Goal: Task Accomplishment & Management: Complete application form

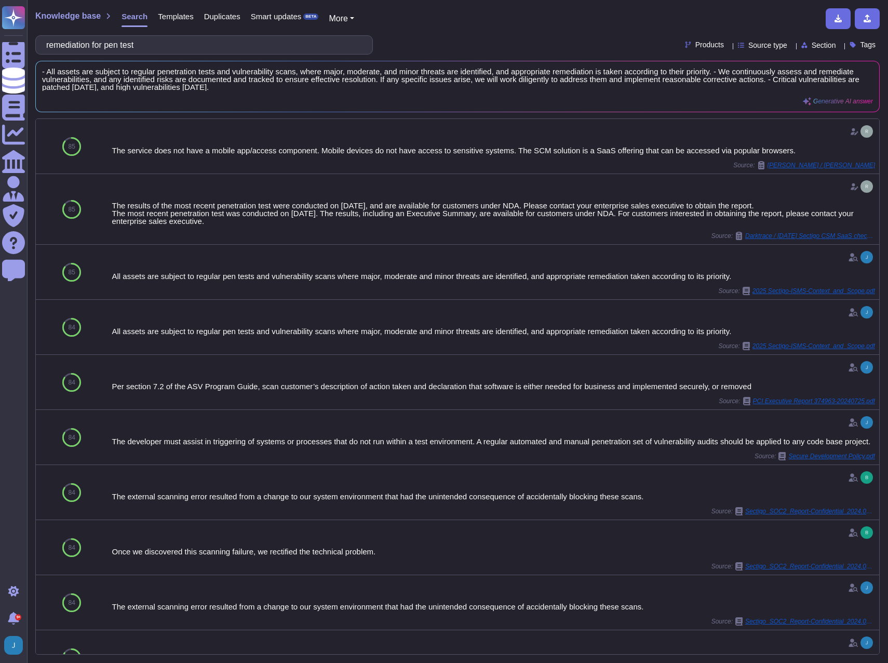
click at [76, 16] on span "Knowledge base" at bounding box center [67, 16] width 65 height 8
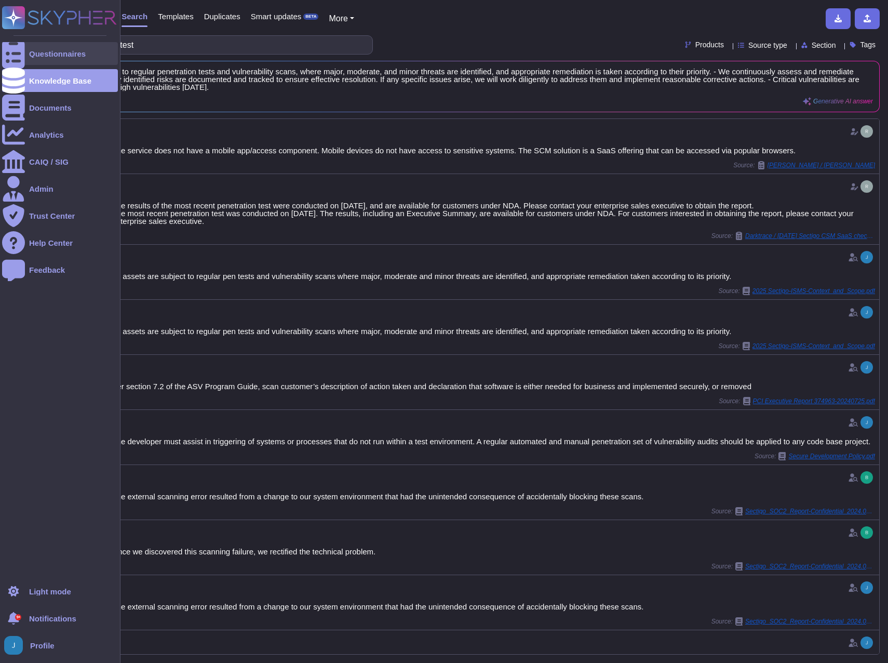
click at [20, 56] on div at bounding box center [13, 53] width 23 height 23
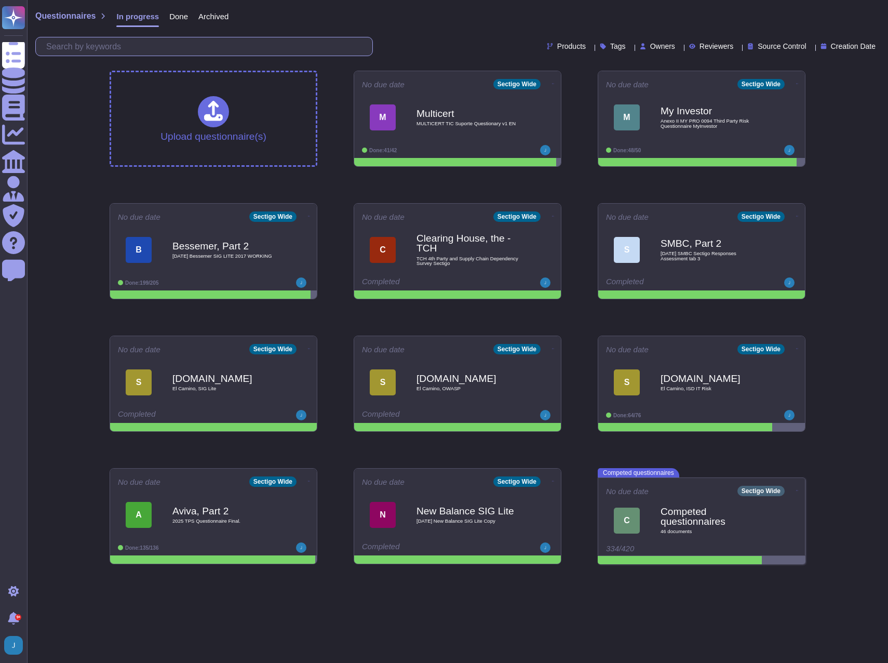
click at [185, 46] on input "text" at bounding box center [206, 46] width 331 height 18
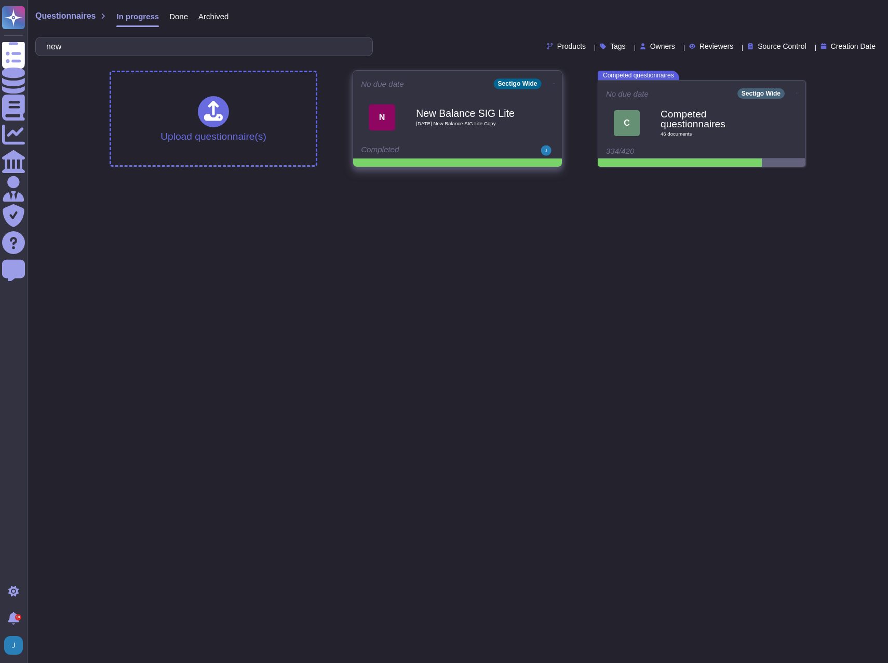
type input "new"
click at [553, 85] on icon at bounding box center [554, 83] width 2 height 3
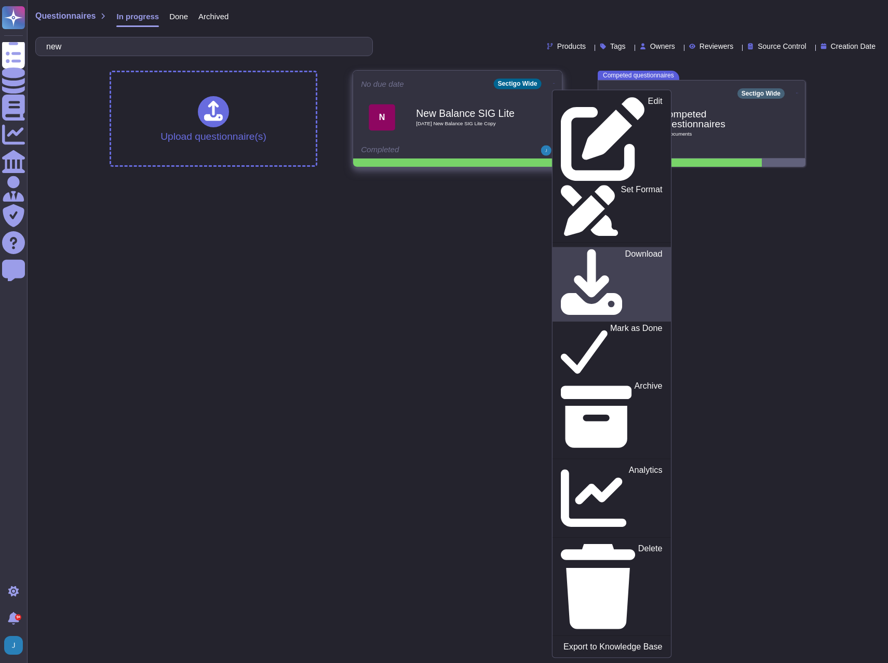
click at [625, 250] on p "Download" at bounding box center [643, 285] width 37 height 70
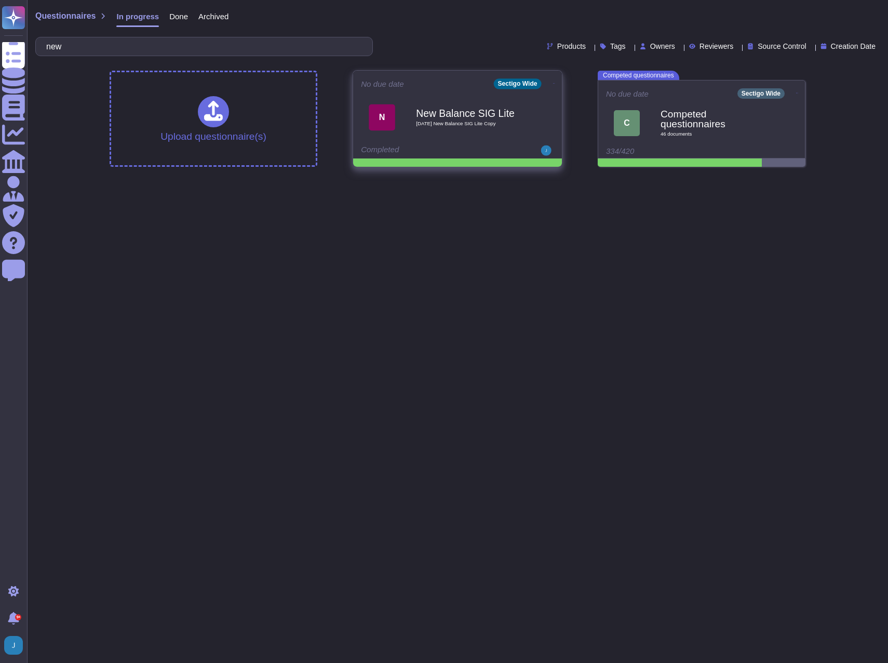
click at [553, 84] on icon at bounding box center [554, 83] width 2 height 3
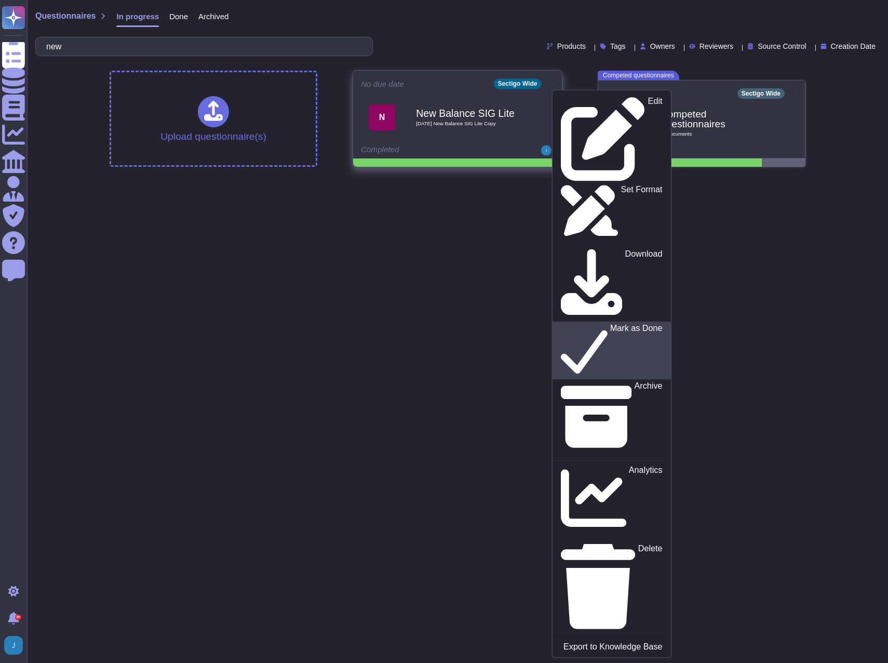
click at [610, 324] on p "Mark as Done" at bounding box center [636, 350] width 52 height 53
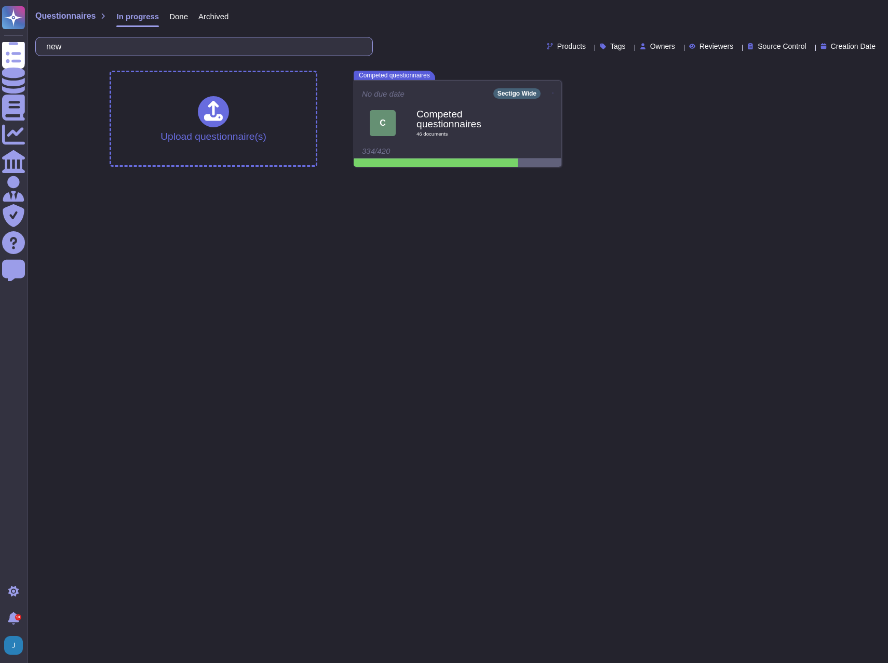
click at [97, 52] on input "new" at bounding box center [201, 46] width 321 height 18
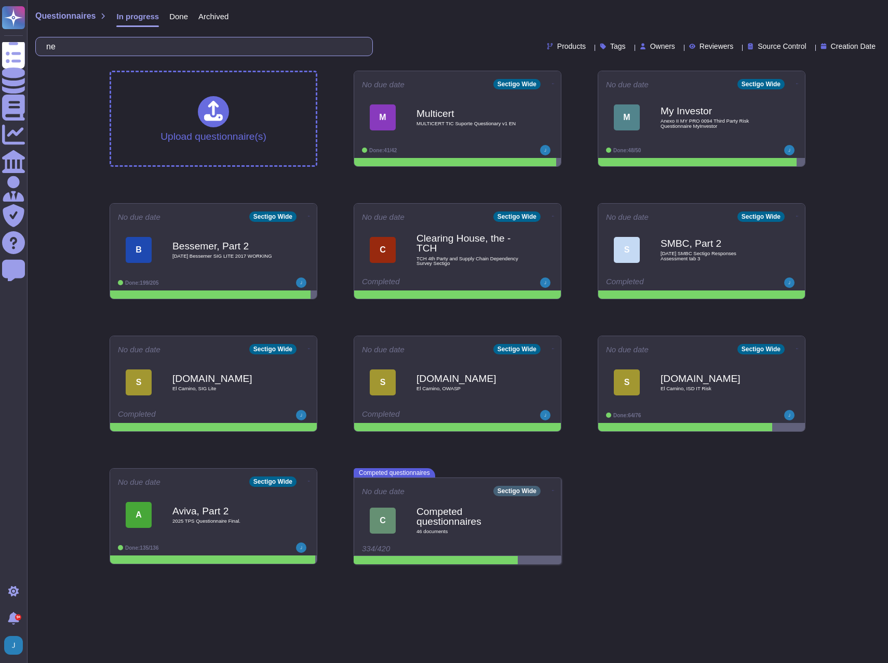
type input "n"
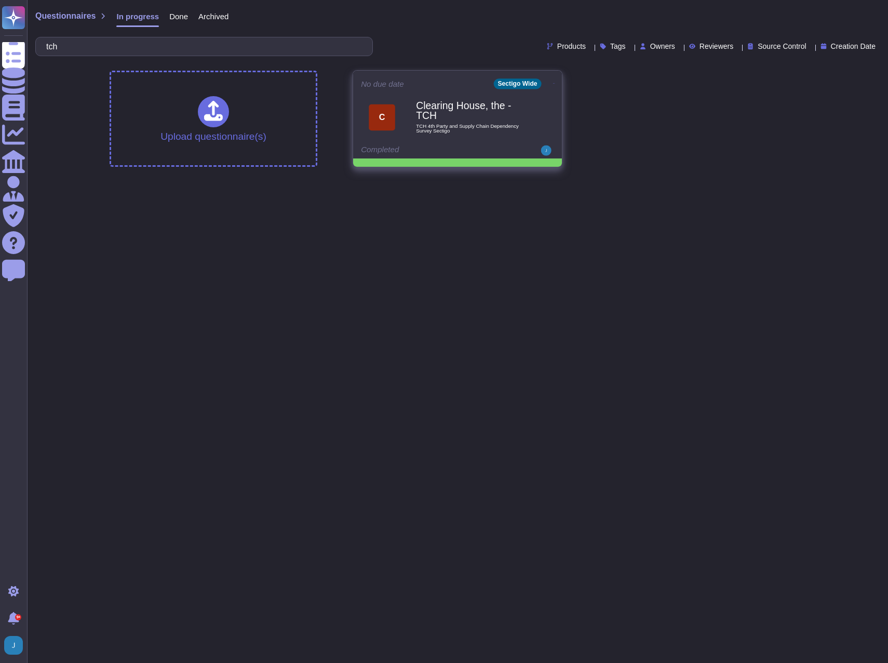
type input "tch"
click at [429, 92] on div "C Clearing House, the - TCH TCH 4th Party and Supply Chain Dependency Survey Se…" at bounding box center [457, 117] width 193 height 52
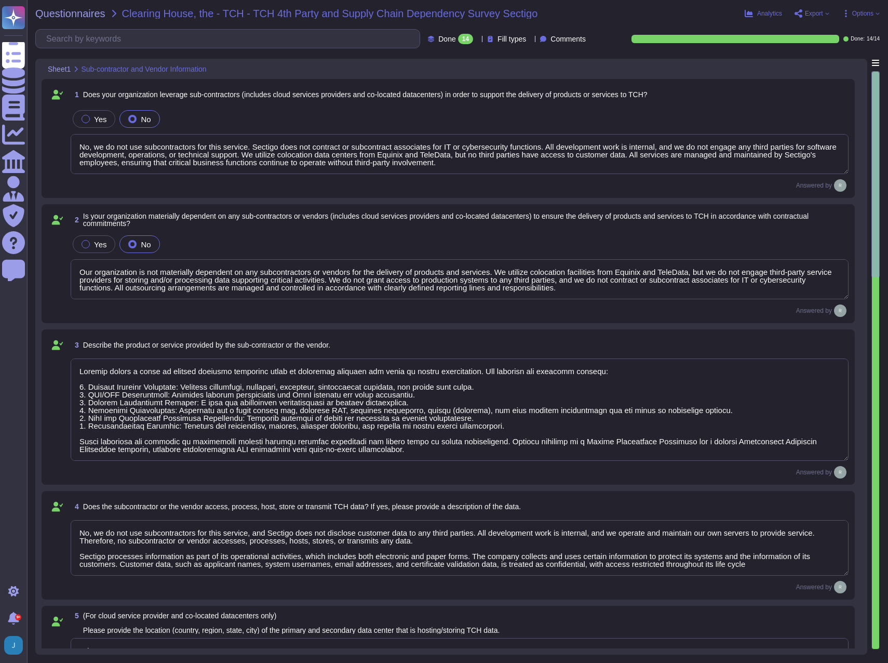
type textarea "No, we do not use subcontractors for this service. Sectigo does not contract or…"
type textarea "Our organization is not materially dependent on any subcontractors or vendors f…"
type textarea "Sectigo offers a range of digital identity solutions aimed at enhancing securit…"
type textarea "No, we do not use subcontractors for this service, and Sectigo does not disclos…"
type textarea "Primary Data Center: - Location: [GEOGRAPHIC_DATA], [US_STATE], [GEOGRAPHIC_DAT…"
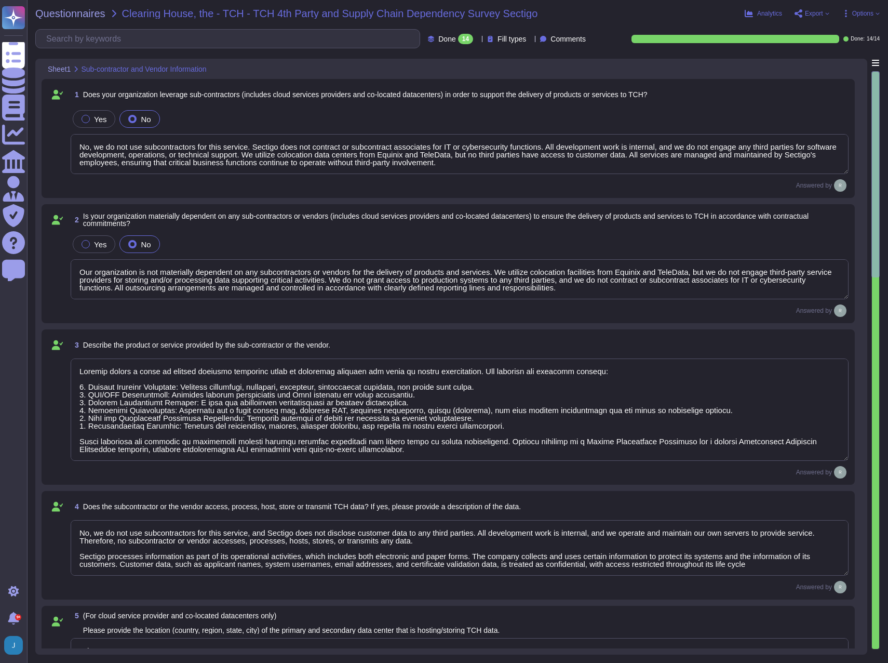
type textarea "No. We do not use subcontractors for this service. Sectigo’s employees and clie…"
type textarea "No. We do not use subcontractors for this service."
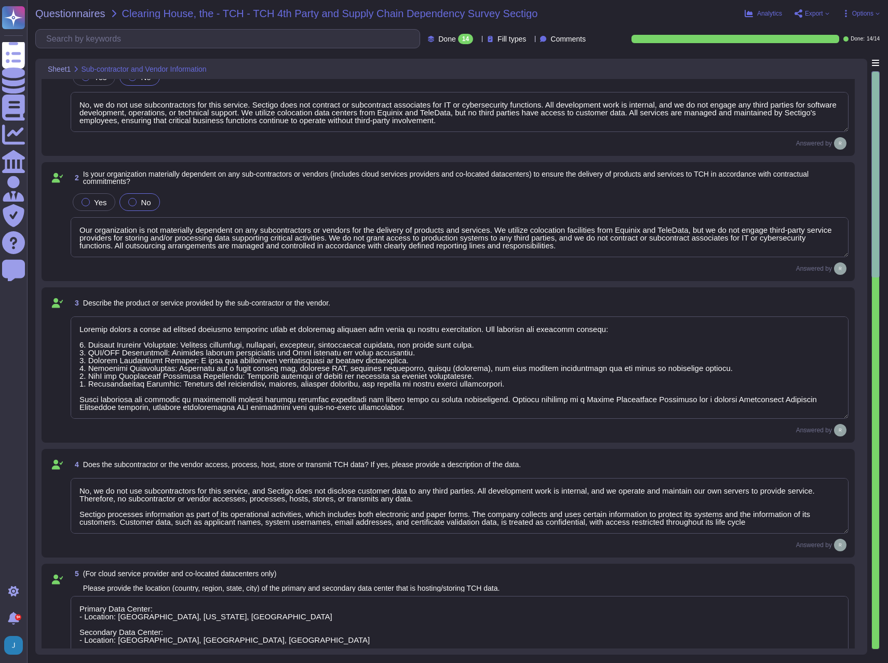
type textarea "Sectigo has established a comprehensive Supplier & Third-Party Relationship Pol…"
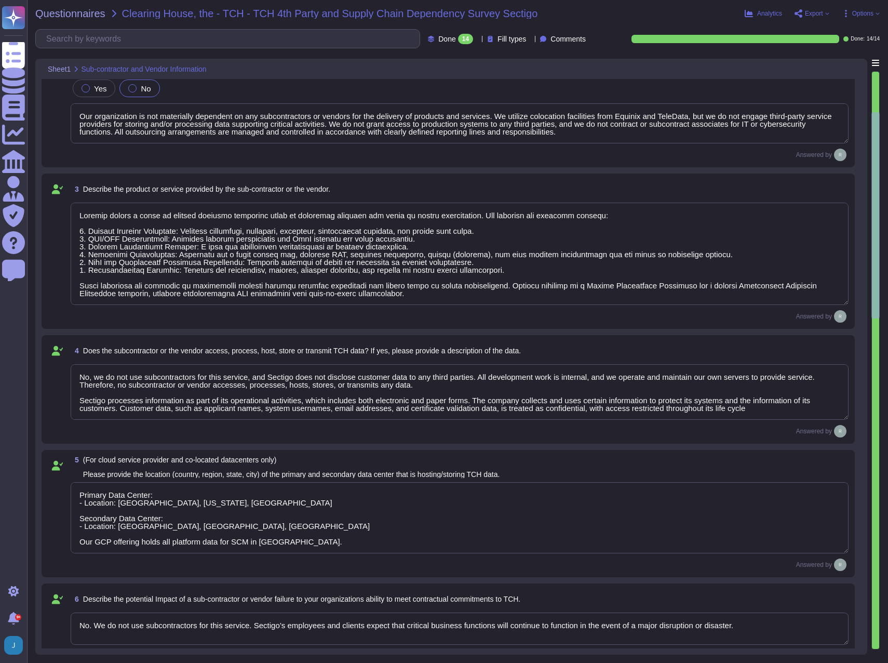
scroll to position [1, 0]
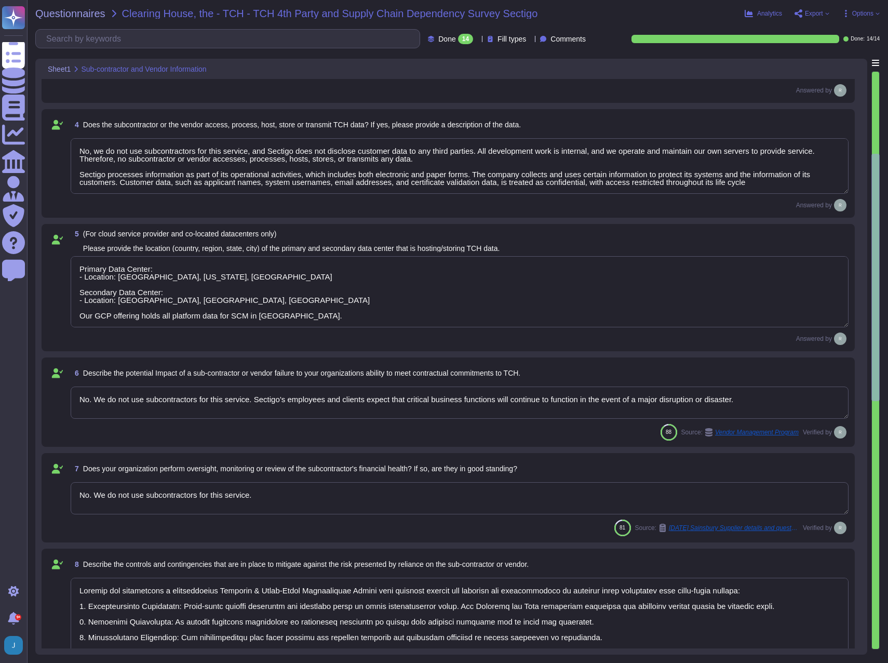
type textarea "No. We do not use subcontractors for this service."
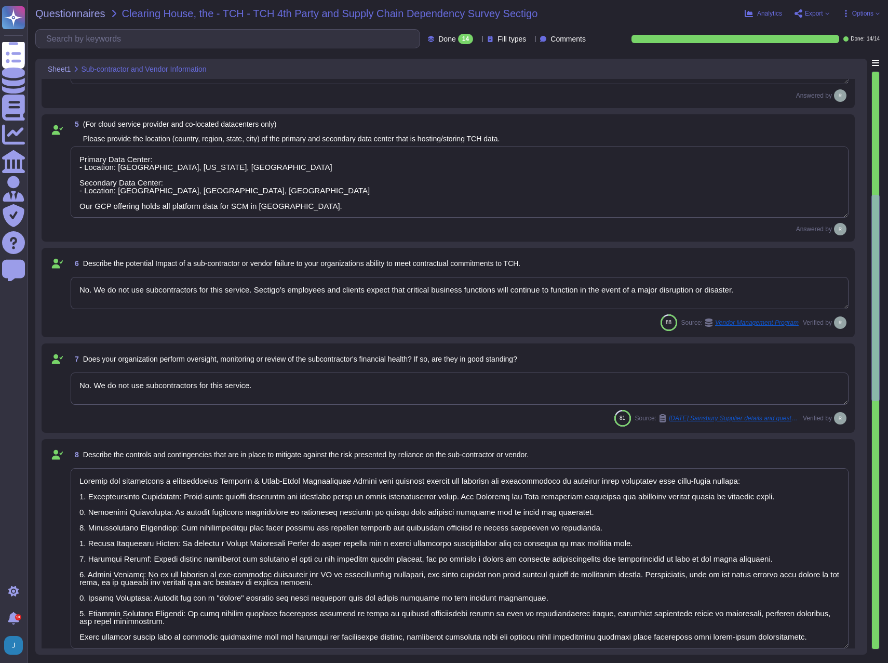
type textarea "Sectigo utilizes third-party colocation providers, specifically Equinix and Tel…"
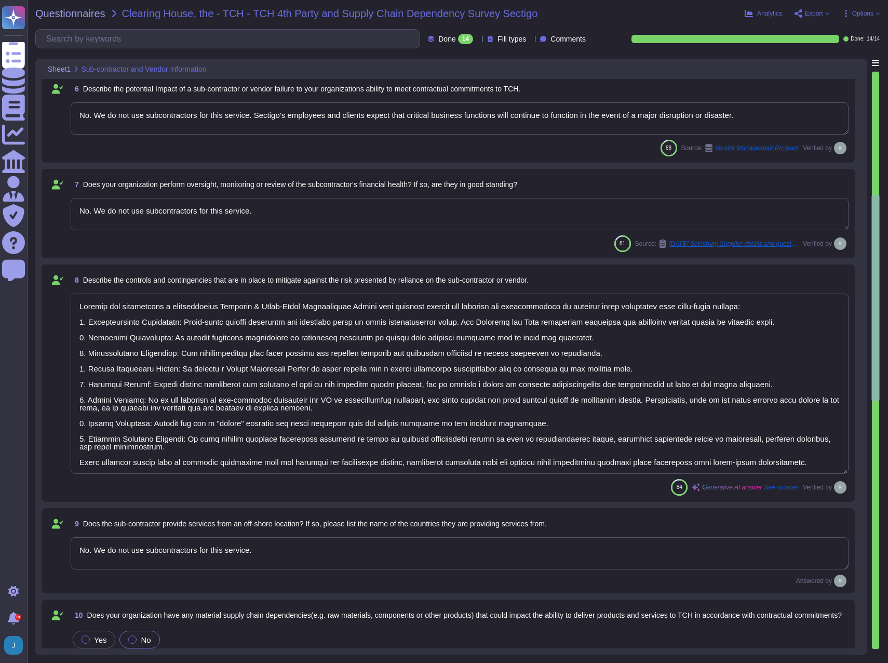
scroll to position [675, 0]
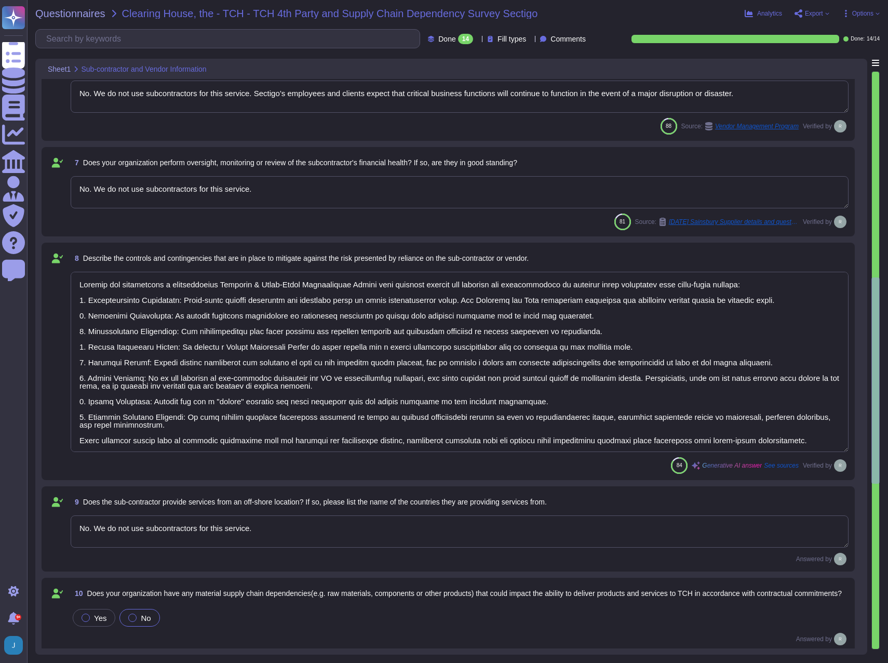
type textarea "Sectigo identifies several key supply chain risks that could impact our ability…"
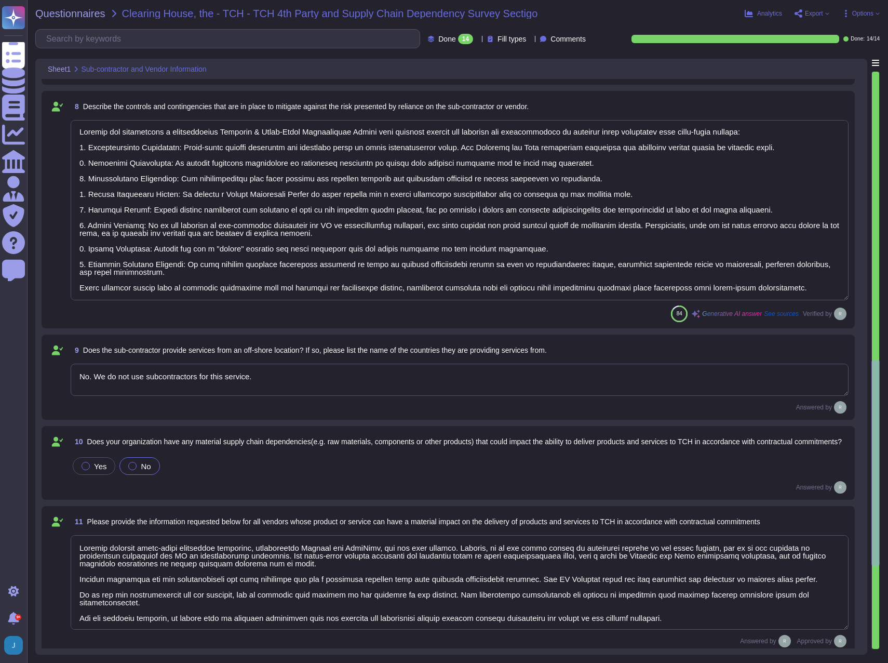
scroll to position [883, 0]
type textarea "The potential impact of supply chain risk materializing includes: 1. Negative E…"
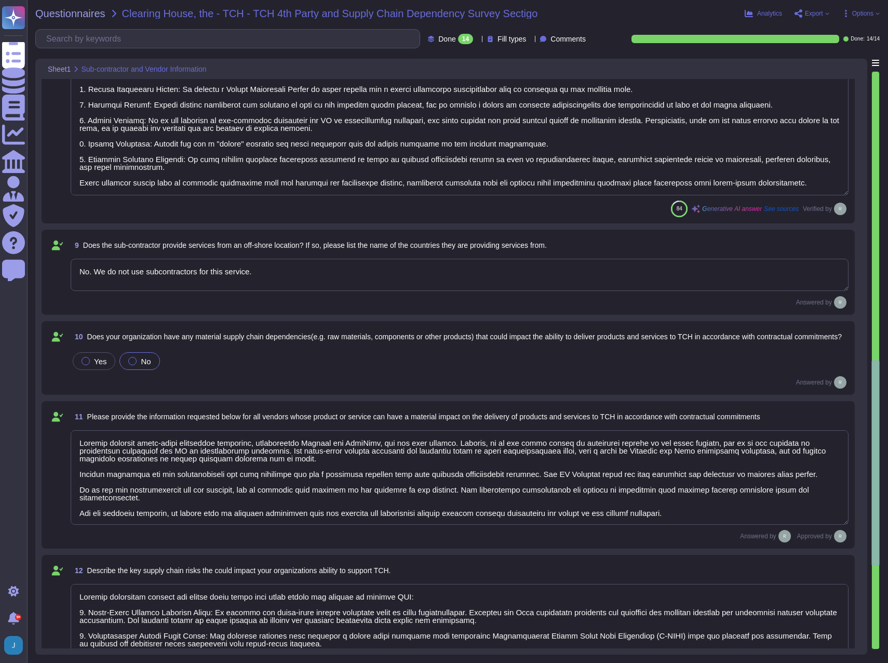
scroll to position [935, 0]
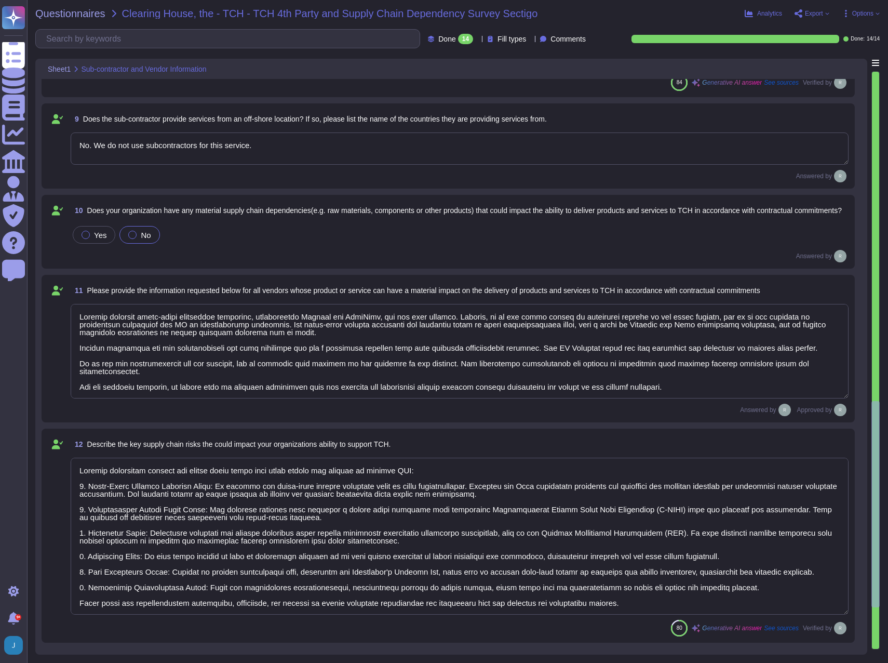
type textarea "Sectigo has established a comprehensive Supplier & Third-Party Relationship Pol…"
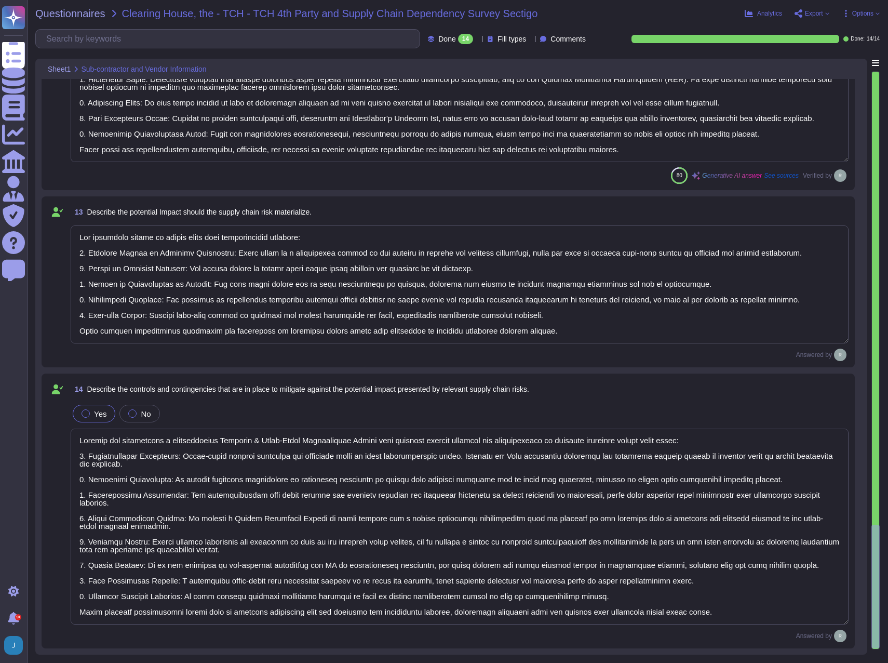
scroll to position [0, 0]
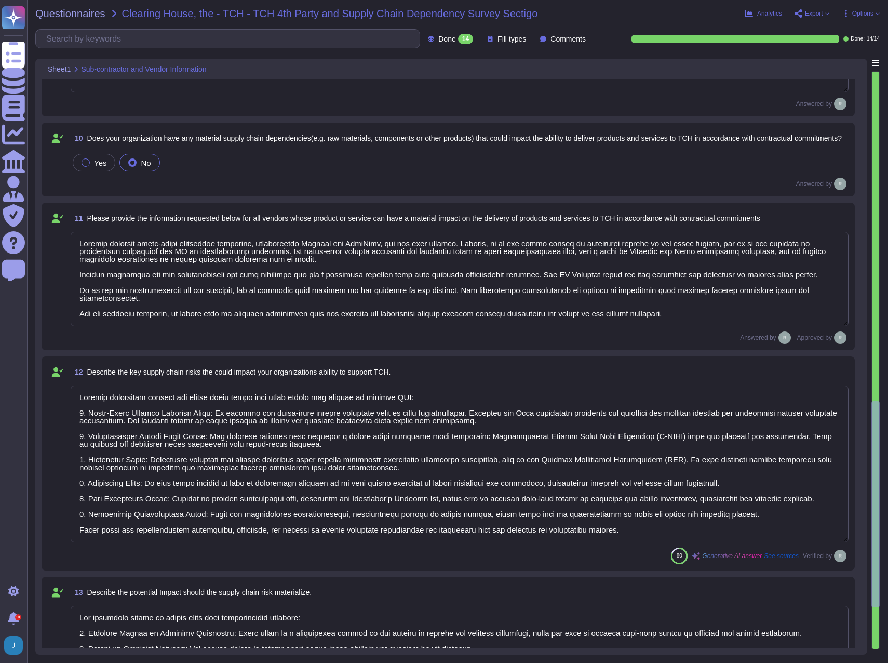
type textarea "Sectigo has established a comprehensive Supplier & Third-Party Relationship Pol…"
type textarea "No. We do not use subcontractors for this service."
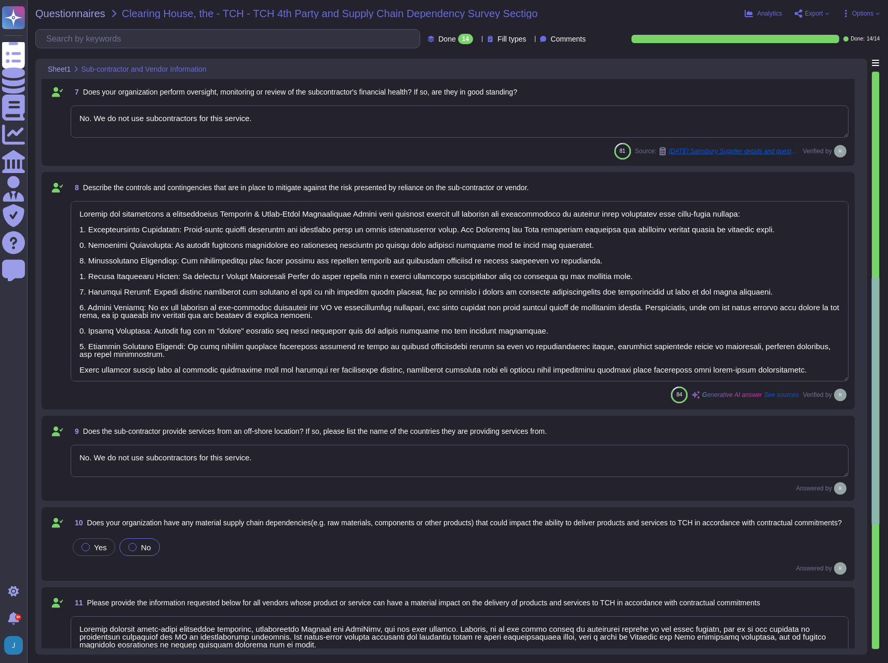
type textarea "Primary Data Center: - Location: [GEOGRAPHIC_DATA], [US_STATE], [GEOGRAPHIC_DAT…"
type textarea "No. We do not use subcontractors for this service. Sectigo’s employees and clie…"
type textarea "No. We do not use subcontractors for this service."
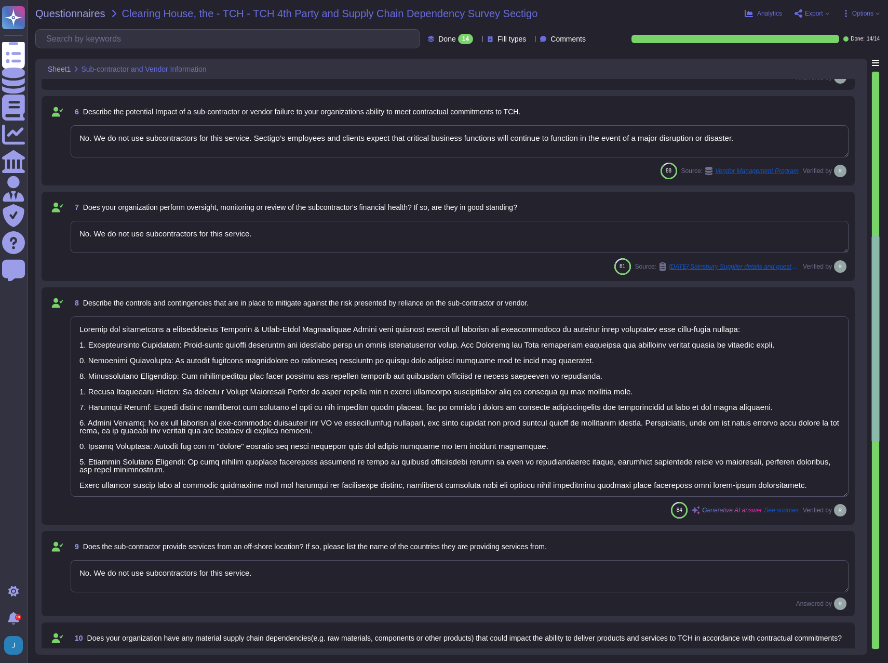
type textarea "Sectigo offers a range of digital identity solutions aimed at enhancing securit…"
type textarea "No, we do not use subcontractors for this service, and Sectigo does not disclos…"
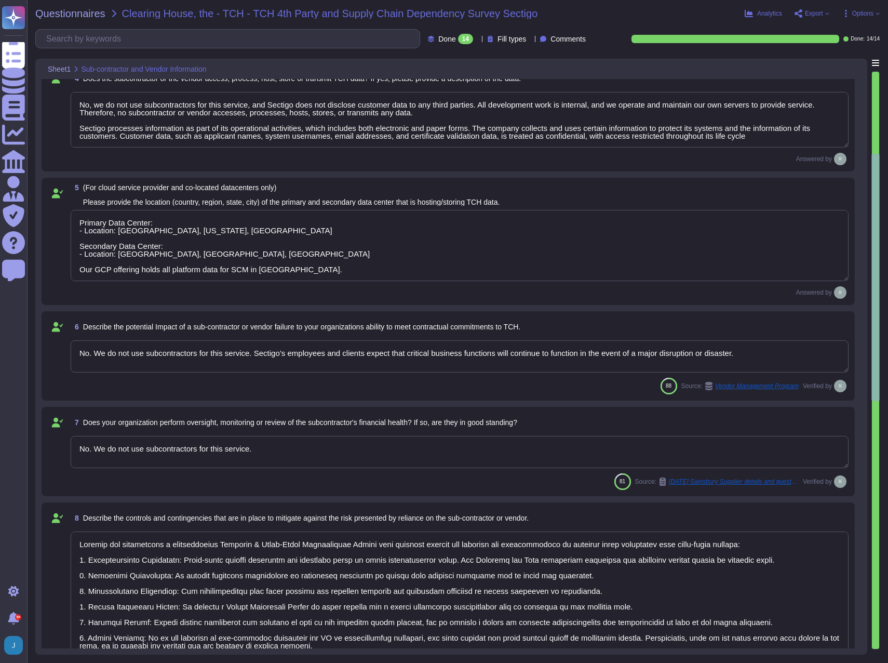
type textarea "Our organization is not materially dependent on any subcontractors or vendors f…"
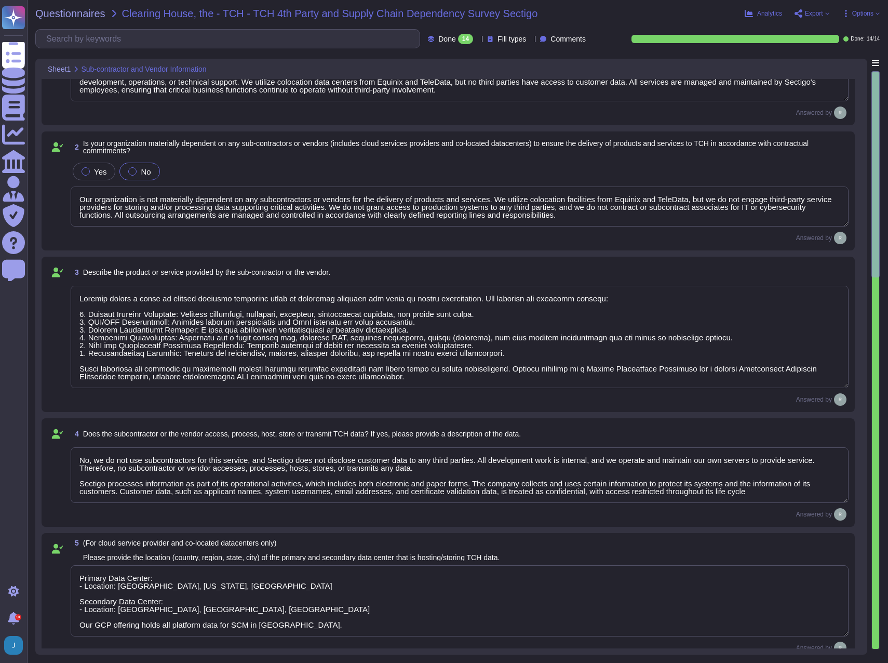
type textarea "No, we do not use subcontractors for this service. Sectigo does not contract or…"
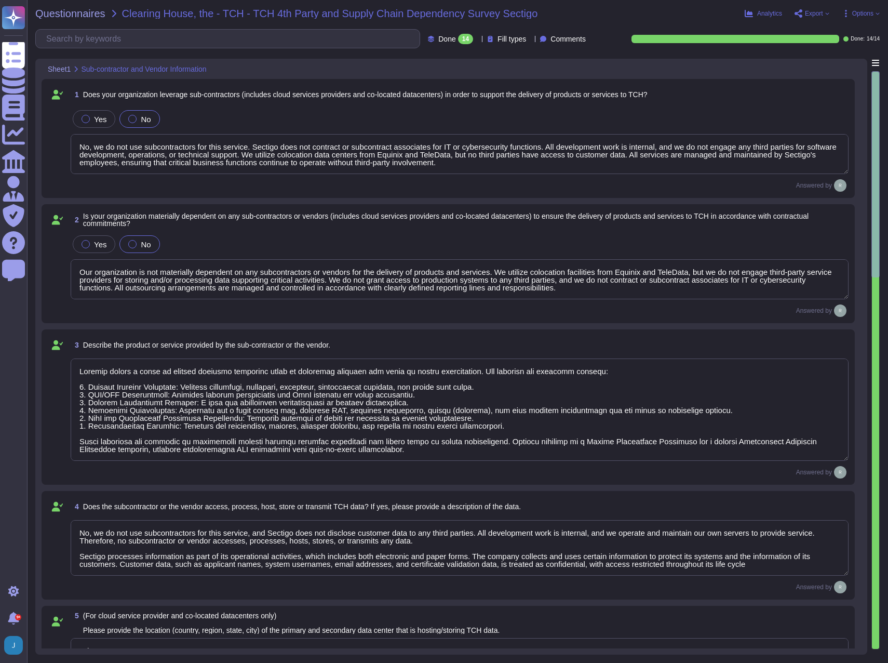
click at [808, 13] on span "Export" at bounding box center [814, 13] width 18 height 6
click at [816, 62] on div "Download" at bounding box center [835, 77] width 65 height 30
click at [72, 15] on span "Questionnaires" at bounding box center [70, 13] width 70 height 10
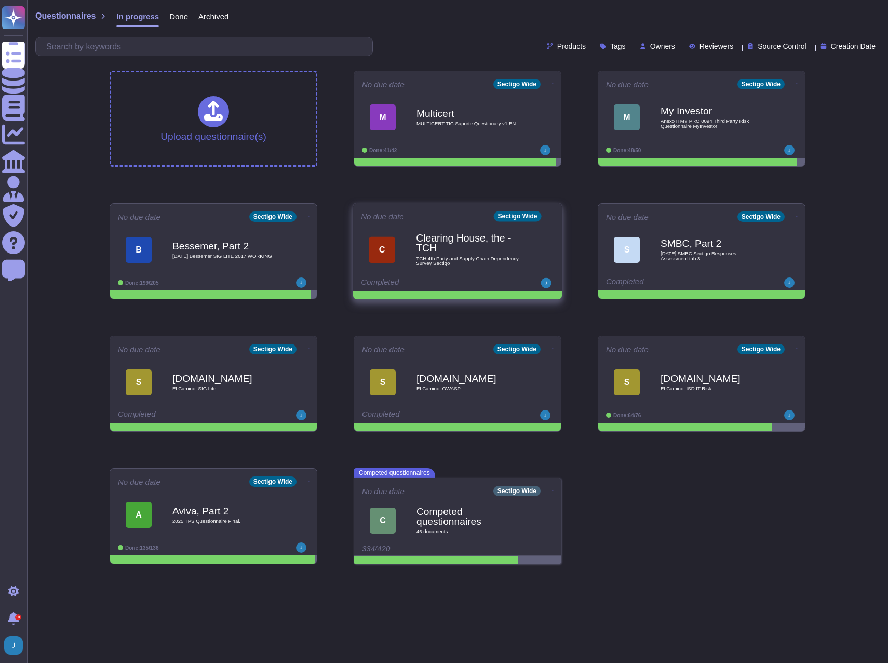
click at [553, 215] on icon at bounding box center [554, 215] width 2 height 1
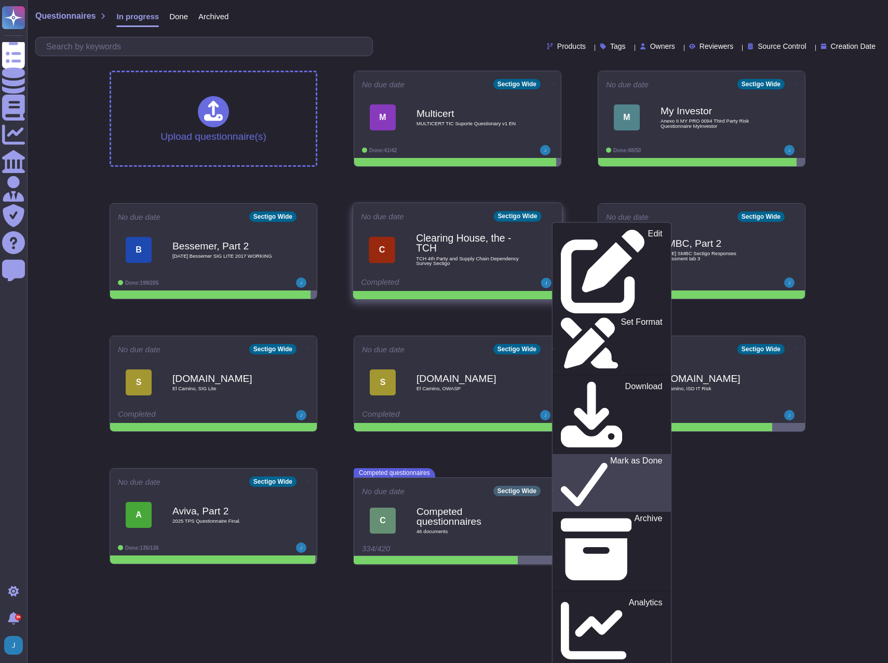
click at [610, 456] on p "Mark as Done" at bounding box center [636, 482] width 52 height 53
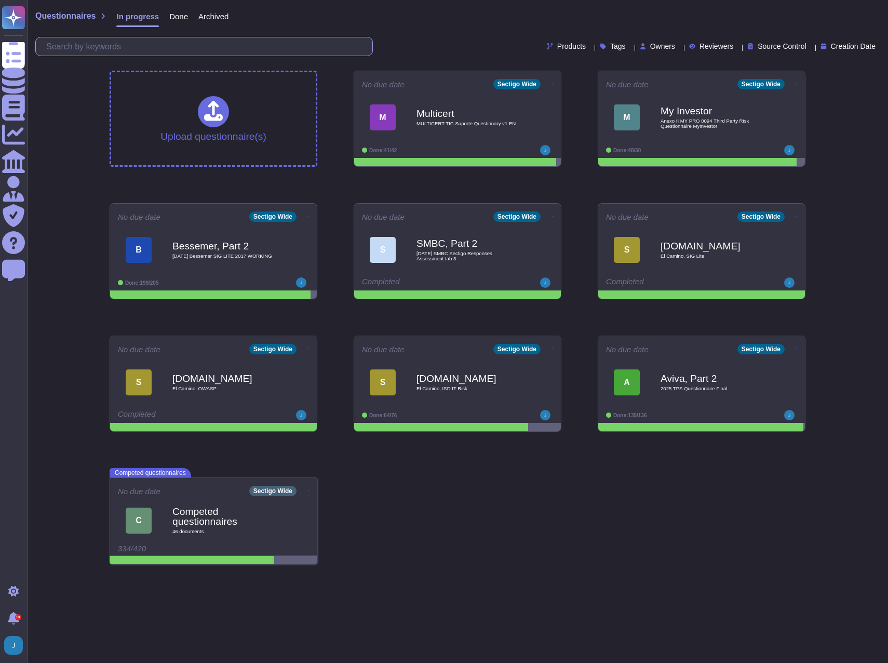
click at [161, 48] on input "text" at bounding box center [206, 46] width 331 height 18
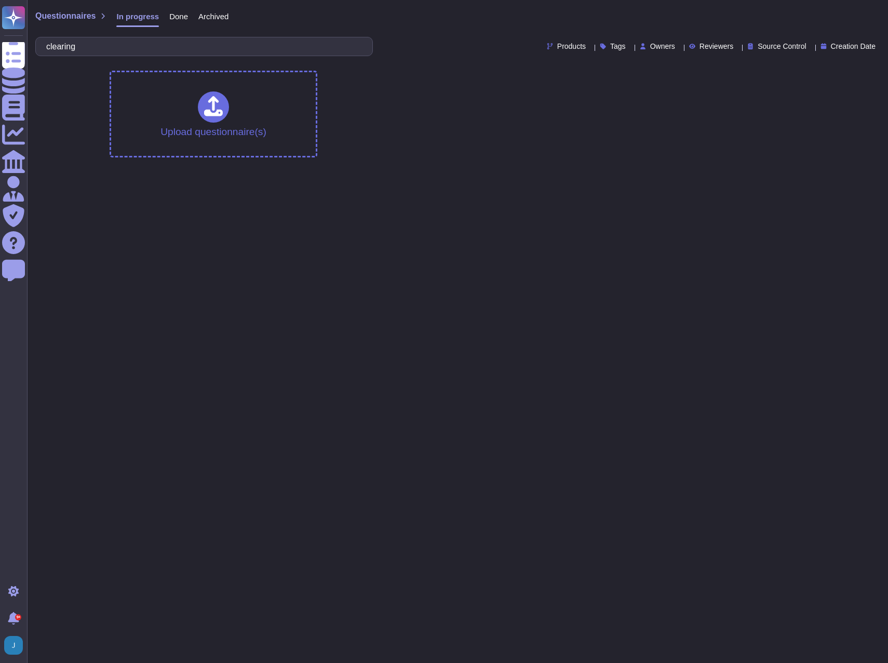
type input "clearing"
click at [171, 10] on div "Done" at bounding box center [173, 18] width 29 height 21
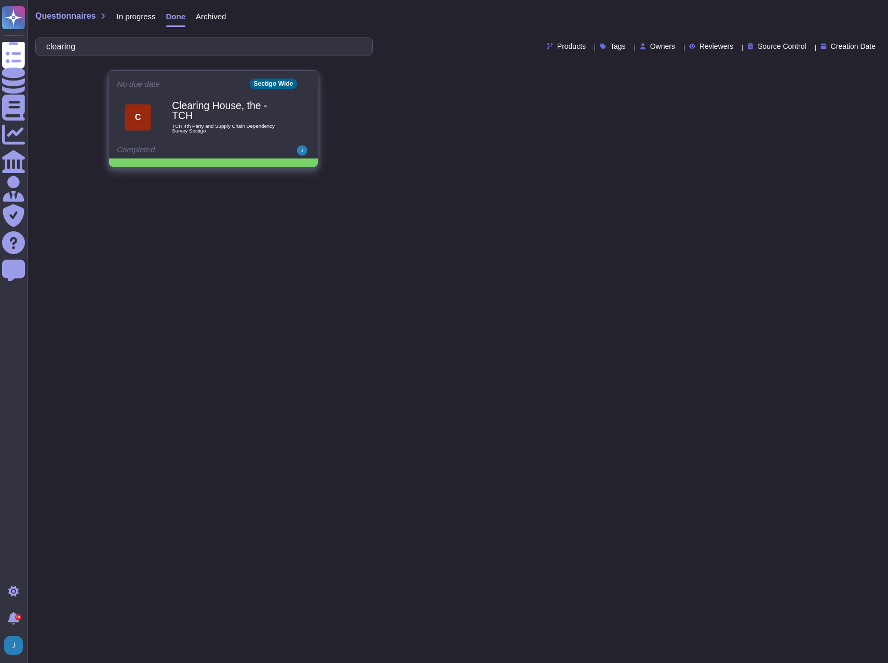
click at [201, 124] on span "TCH 4th Party and Supply Chain Dependency Survey Sectigo" at bounding box center [224, 129] width 105 height 10
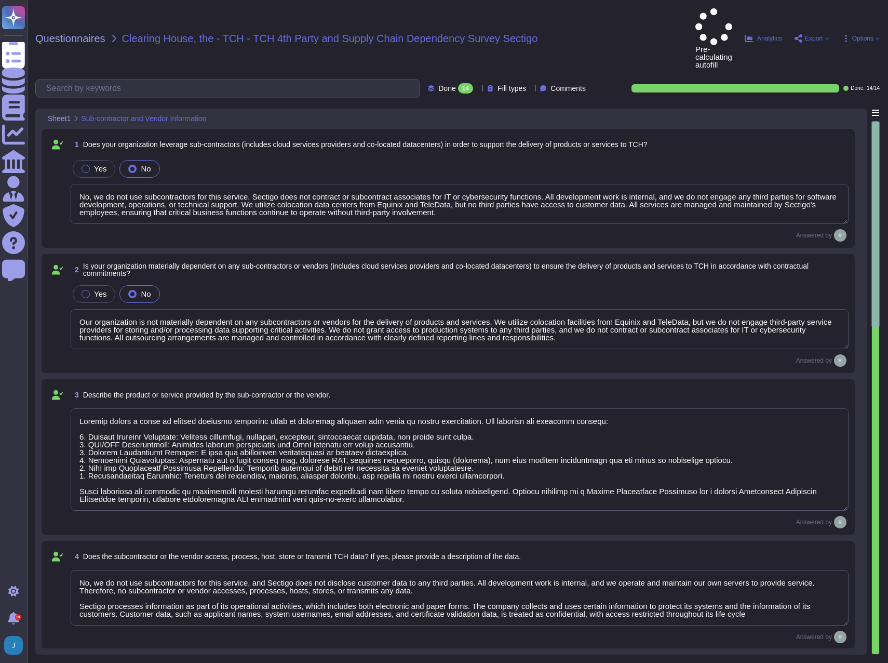
type textarea "No, we do not use subcontractors for this service. Sectigo does not contract or…"
type textarea "Our organization is not materially dependent on any subcontractors or vendors f…"
type textarea "Sectigo offers a range of digital identity solutions aimed at enhancing securit…"
type textarea "No, we do not use subcontractors for this service, and Sectigo does not disclos…"
type textarea "Primary Data Center: - Location: [GEOGRAPHIC_DATA], [US_STATE], [GEOGRAPHIC_DAT…"
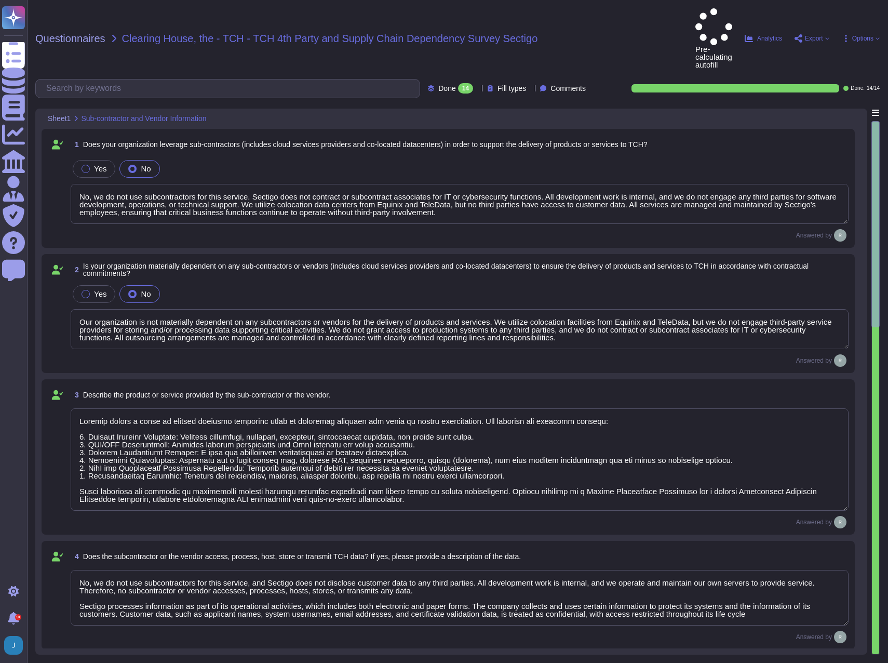
type textarea "No. We do not use subcontractors for this service. Sectigo’s employees and clie…"
type textarea "No. We do not use subcontractors for this service."
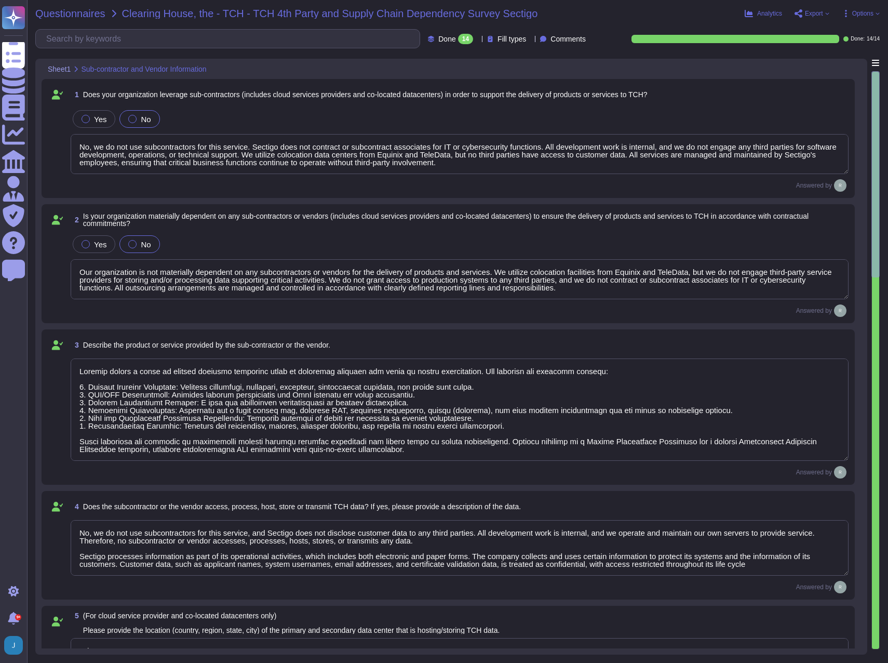
click at [84, 15] on span "Questionnaires" at bounding box center [70, 13] width 70 height 10
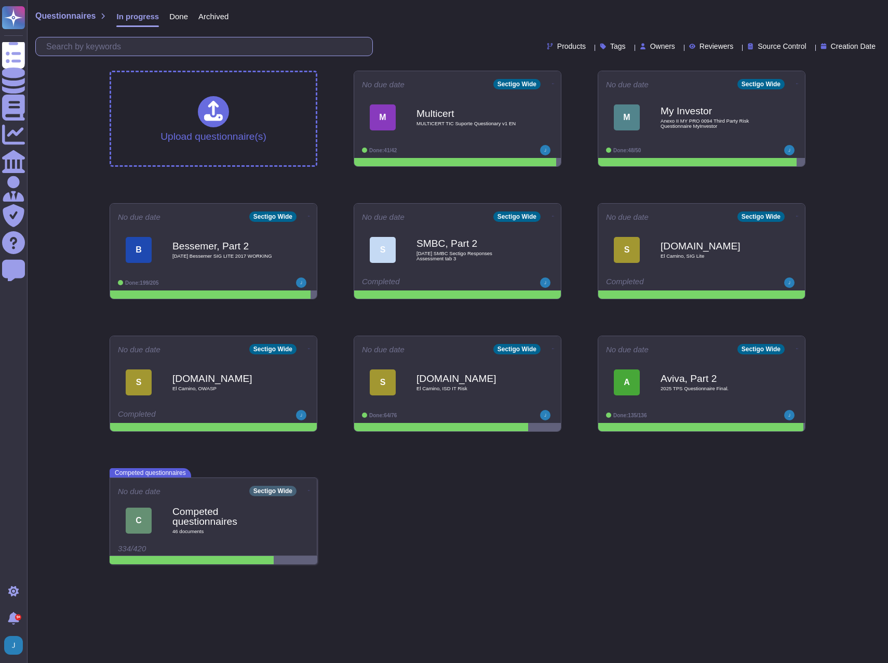
click at [140, 48] on input "text" at bounding box center [206, 46] width 331 height 18
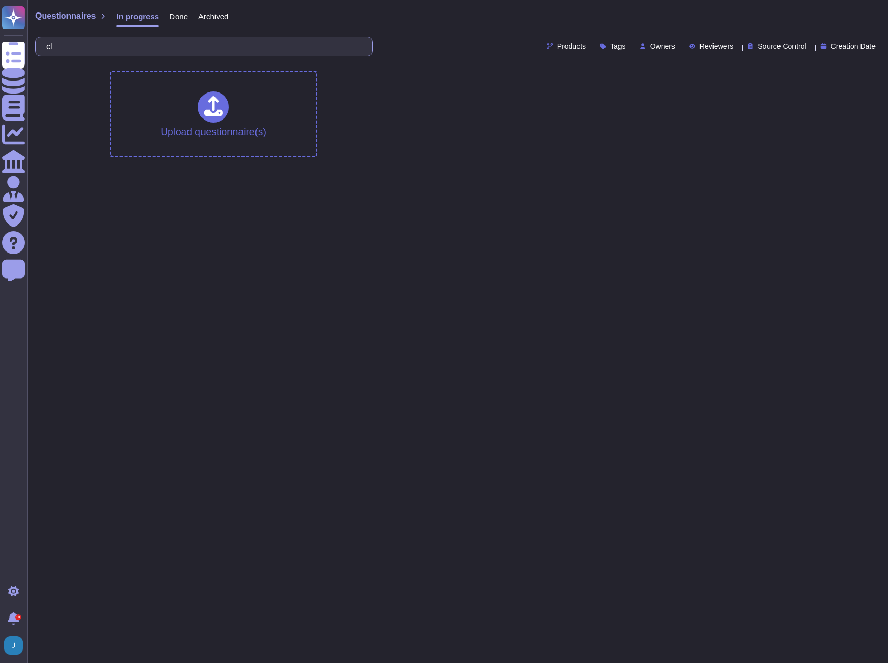
type input "c"
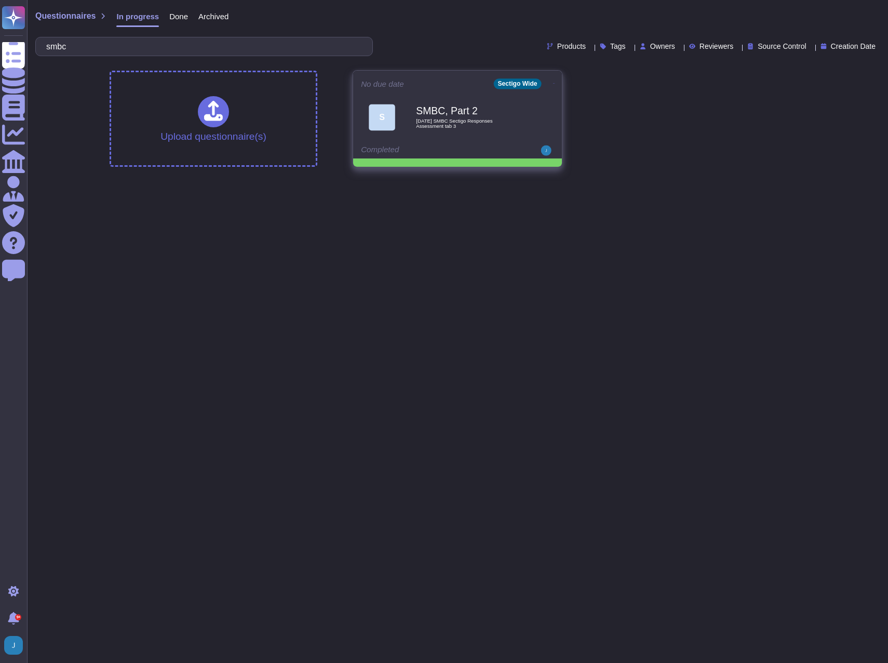
type input "smbc"
click at [447, 107] on b "SMBC, Part 2" at bounding box center [468, 111] width 105 height 10
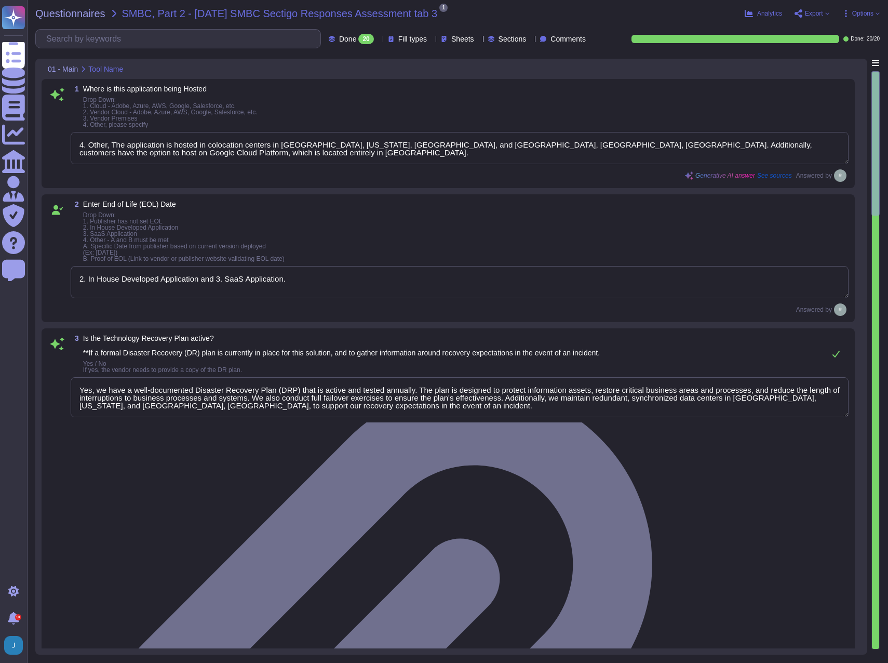
type textarea "4. Other, The application is hosted in colocation centers in [GEOGRAPHIC_DATA],…"
type textarea "2. In House Developed Application and 3. SaaS Application."
type textarea "Yes, we have a well-documented Disaster Recovery Plan (DRP) that is active and …"
type textarea "3. 2 hrs, 4 hrs, 8, 9, 12, 16, 20, 24, 72 hrs. The Recovery Time Objective (RTO…"
type textarea "4. 1 hr. The specified Recovery Point Objective (RPO) duration is under one hou…"
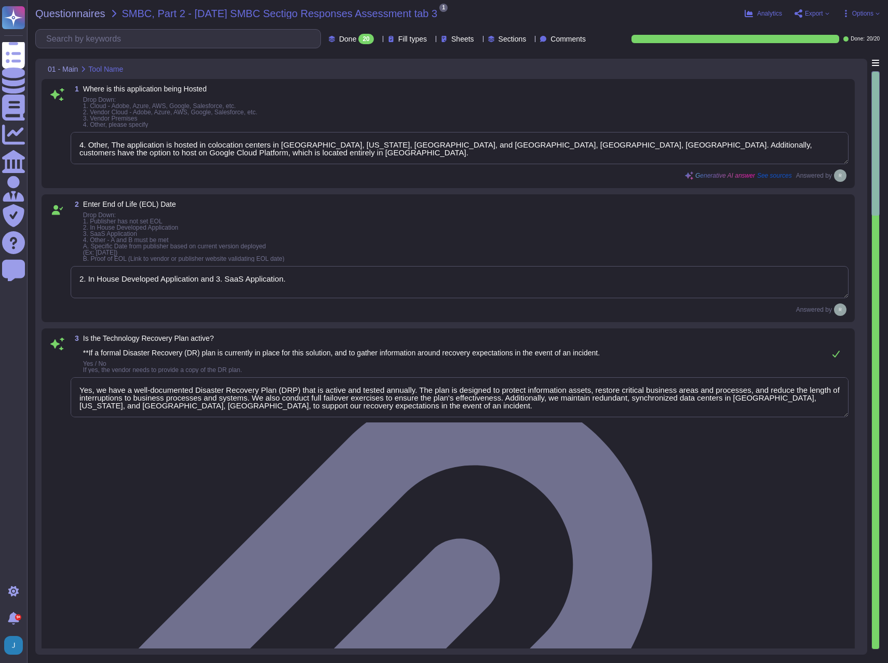
type textarea "Yes, the solution is deployed across multiple regions. Specifically, it is depl…"
click at [820, 16] on span "Export" at bounding box center [814, 13] width 18 height 6
click at [832, 60] on link "Download" at bounding box center [836, 77] width 82 height 34
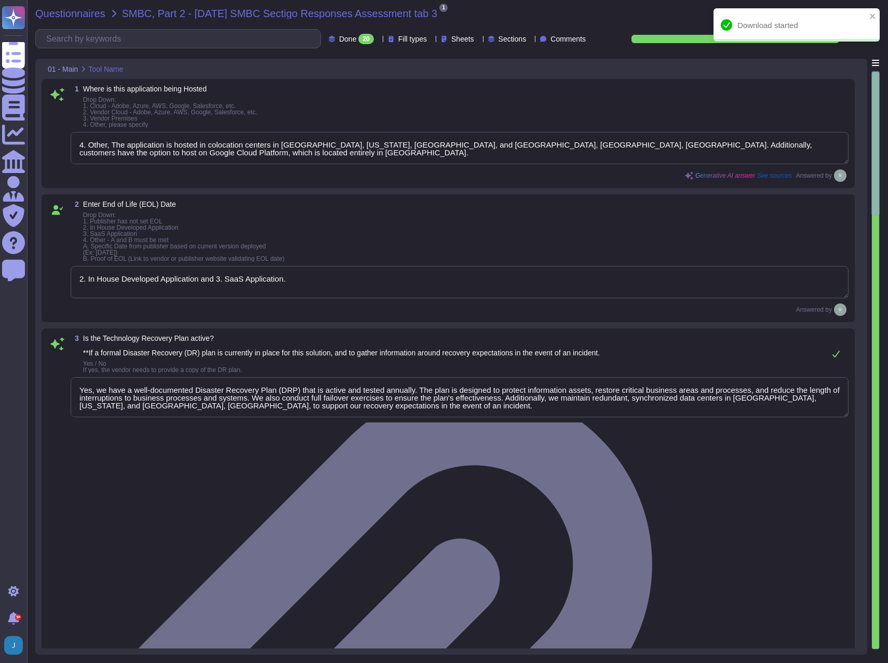
click at [73, 12] on span "Questionnaires" at bounding box center [70, 13] width 70 height 10
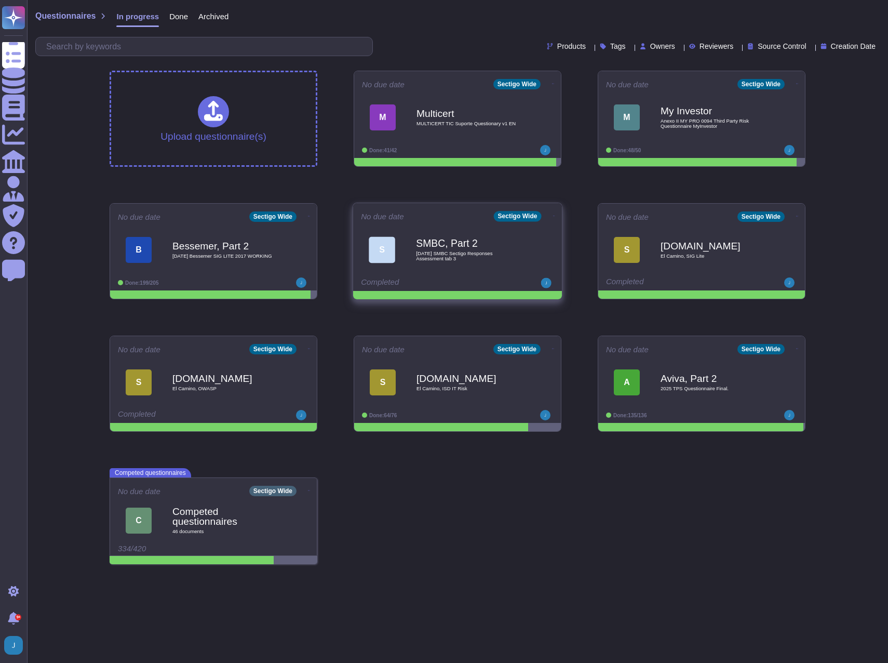
click at [553, 214] on icon at bounding box center [554, 215] width 2 height 3
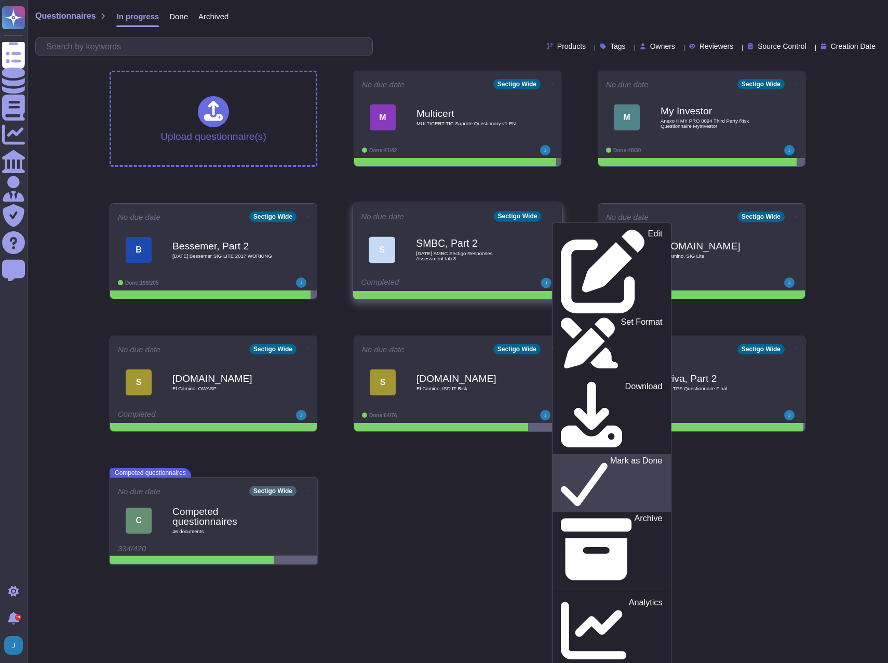
click at [561, 456] on icon at bounding box center [584, 482] width 47 height 53
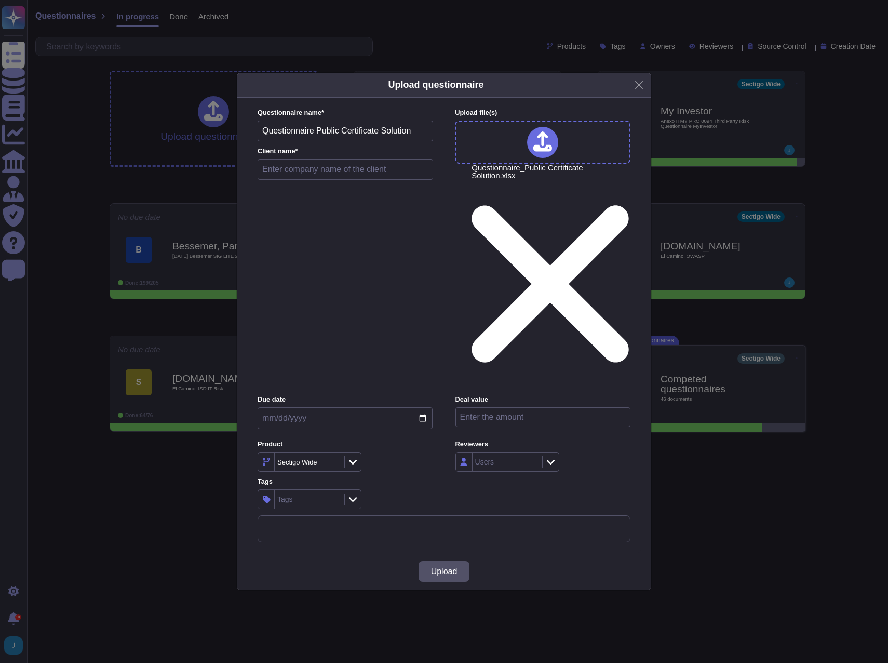
click at [333, 180] on input "text" at bounding box center [345, 169] width 175 height 21
type input "Nestle"
click at [458, 561] on button "Upload" at bounding box center [443, 571] width 51 height 21
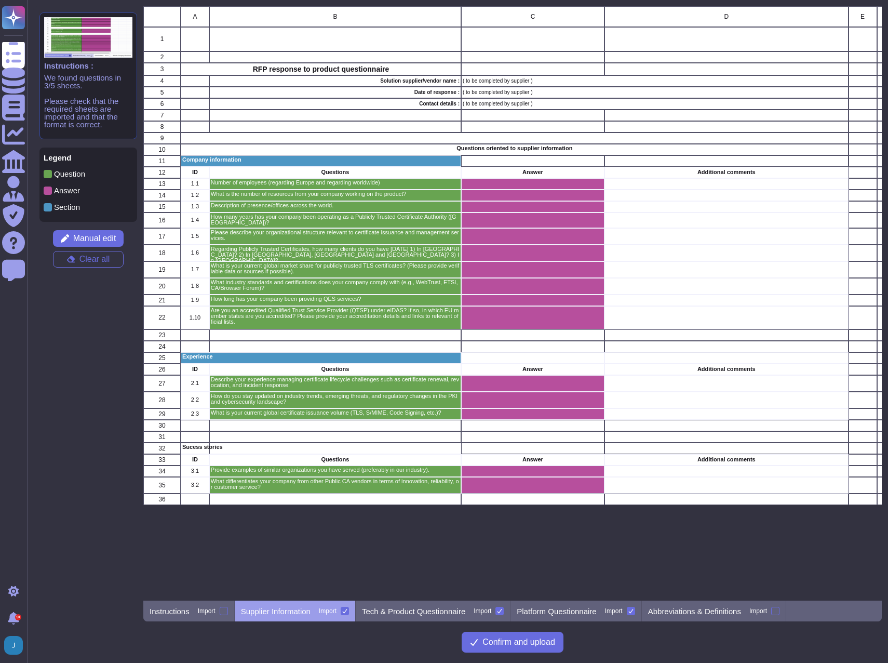
scroll to position [586, 731]
click at [114, 236] on span "Manual edit" at bounding box center [94, 238] width 43 height 8
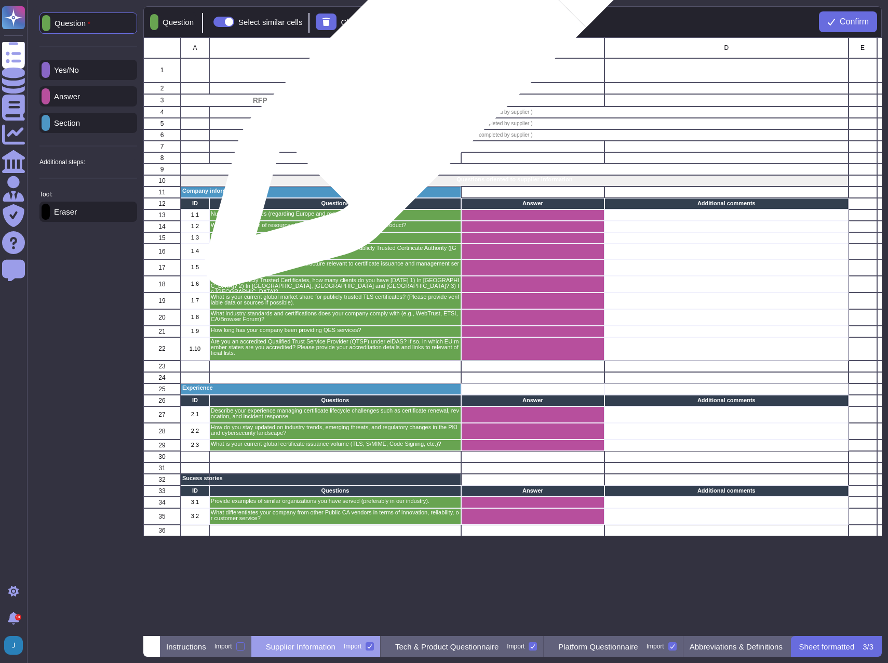
scroll to position [590, 731]
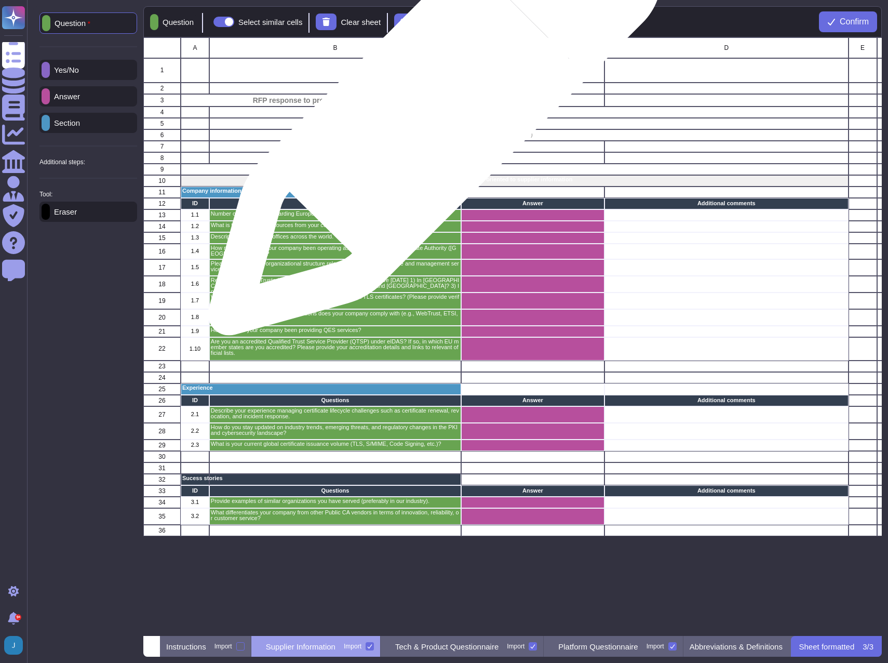
click at [430, 114] on p "Solution supplier/vendor name :" at bounding box center [335, 112] width 249 height 5
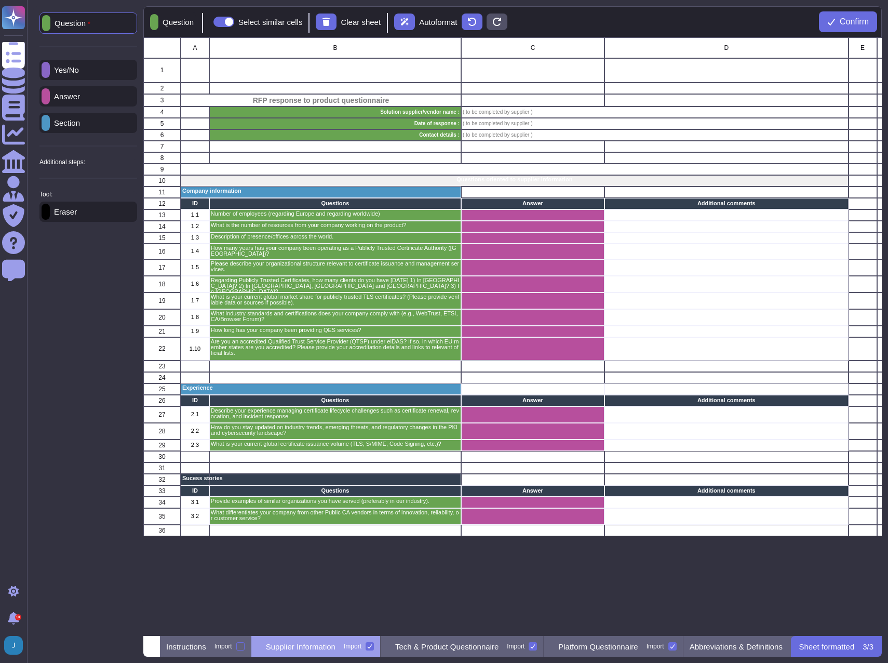
click at [97, 94] on div "Answer" at bounding box center [88, 96] width 98 height 20
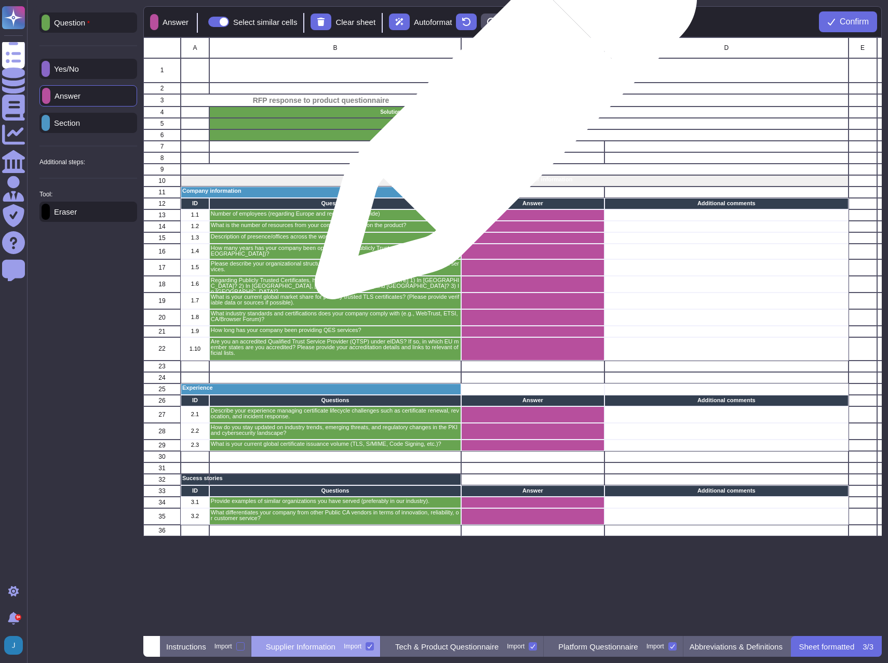
click at [502, 113] on p "( to be completed by supplier )" at bounding box center [655, 112] width 384 height 5
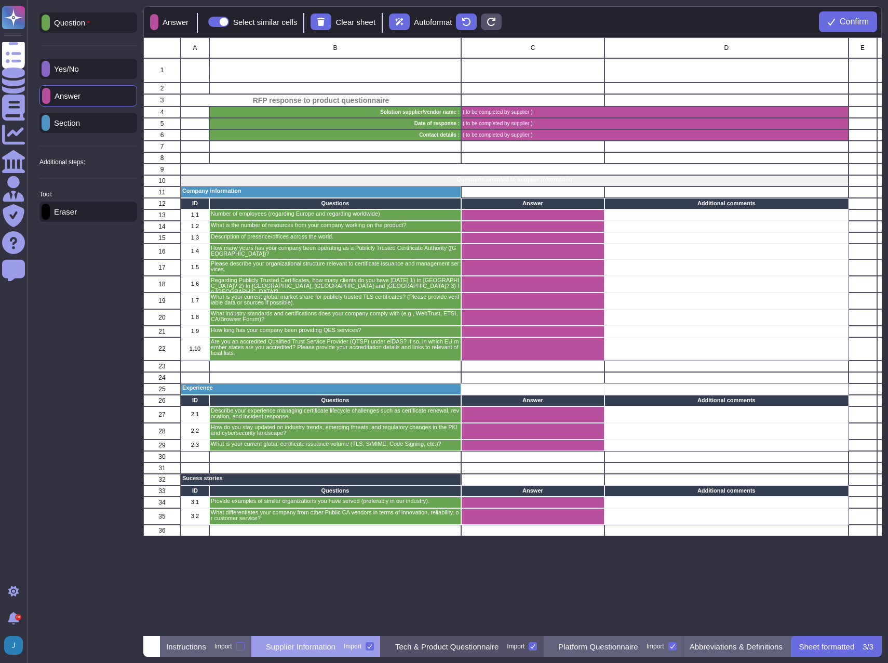
click at [461, 654] on div "Tech & Product Questionnaire Import" at bounding box center [462, 646] width 163 height 21
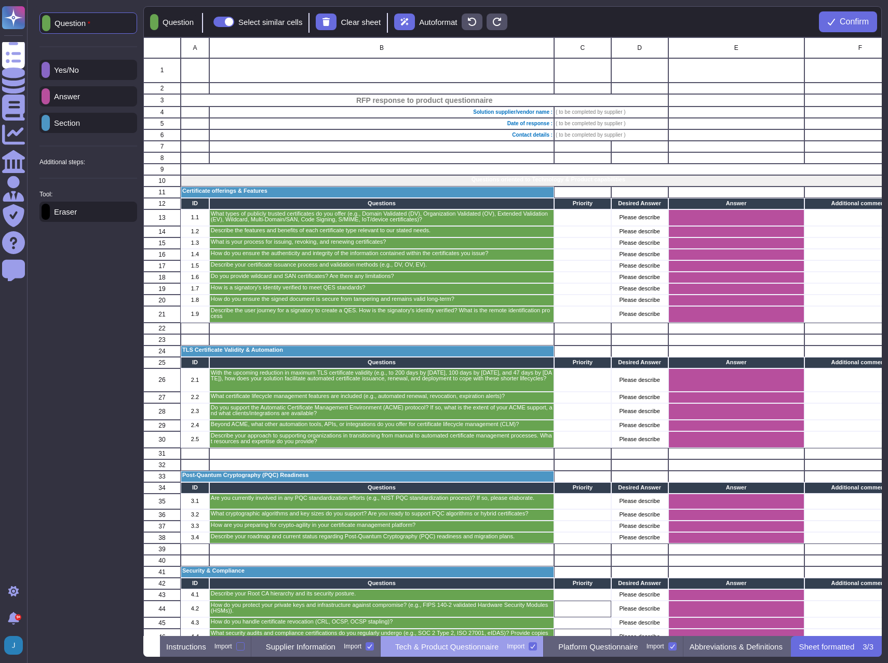
scroll to position [0, 17]
click at [476, 650] on p "Tech & Product Questionnaire" at bounding box center [430, 646] width 103 height 8
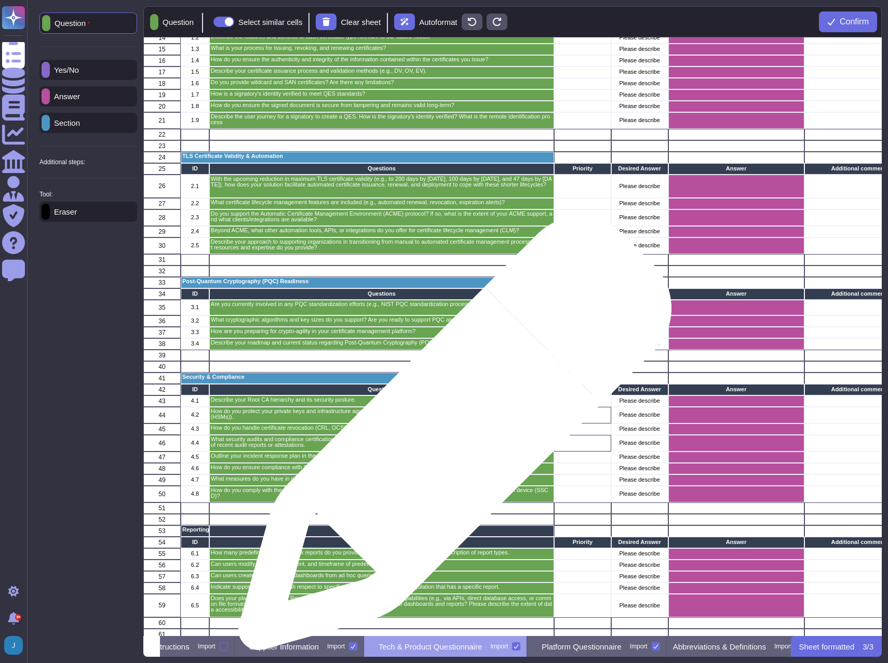
scroll to position [206, 0]
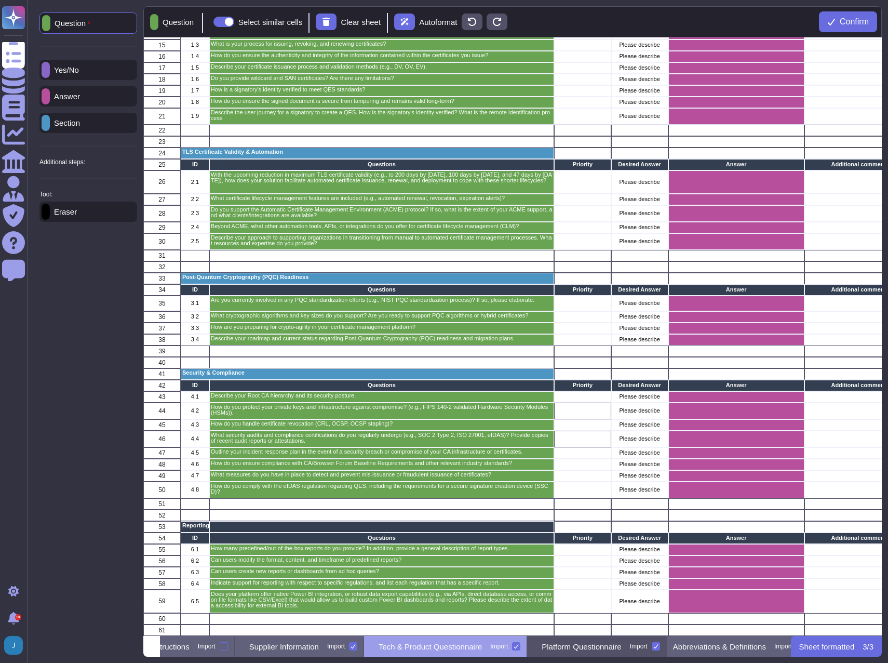
click at [621, 646] on p "Platform Questionnaire" at bounding box center [581, 646] width 79 height 8
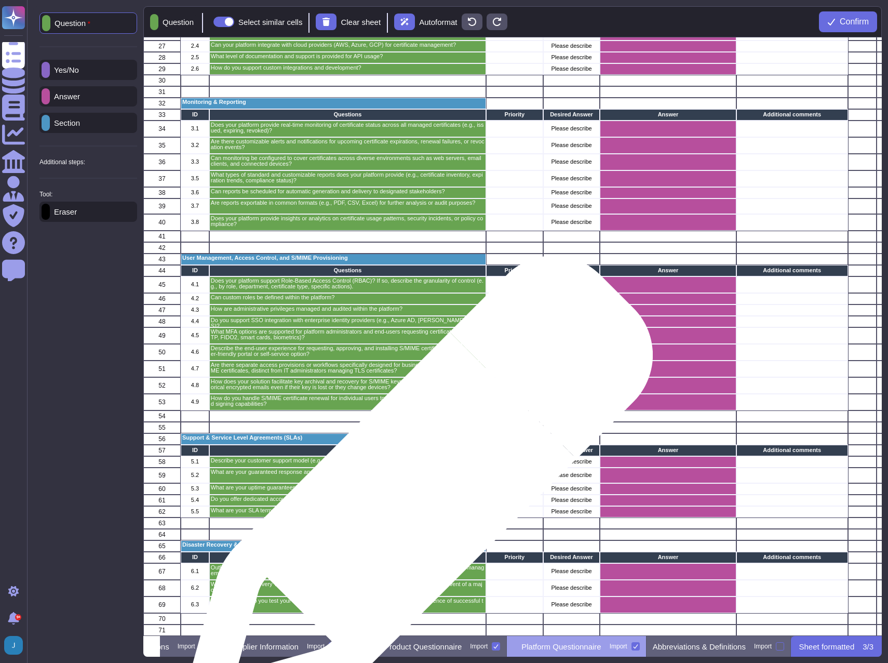
scroll to position [368, 0]
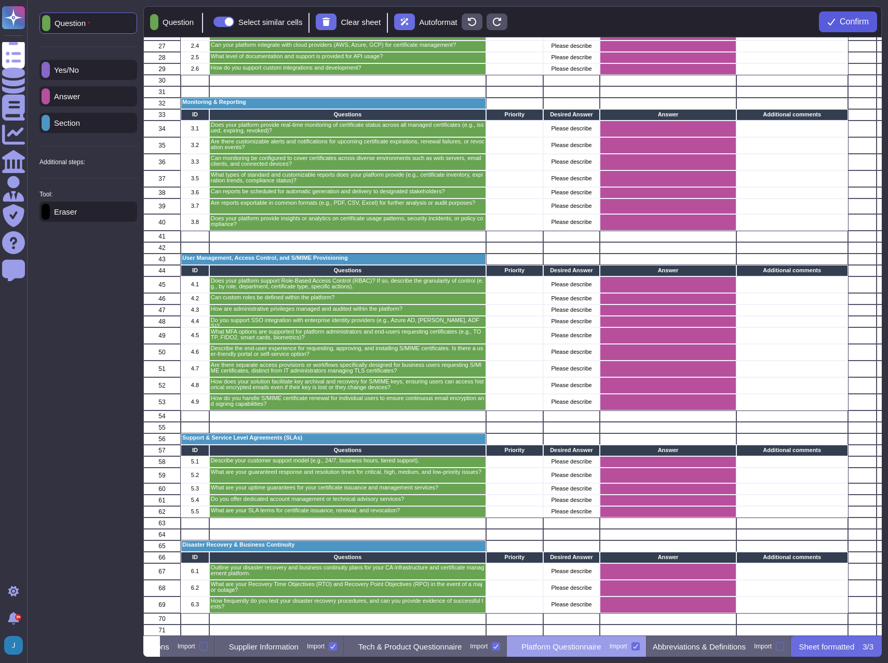
click at [850, 26] on span "Confirm" at bounding box center [854, 22] width 29 height 8
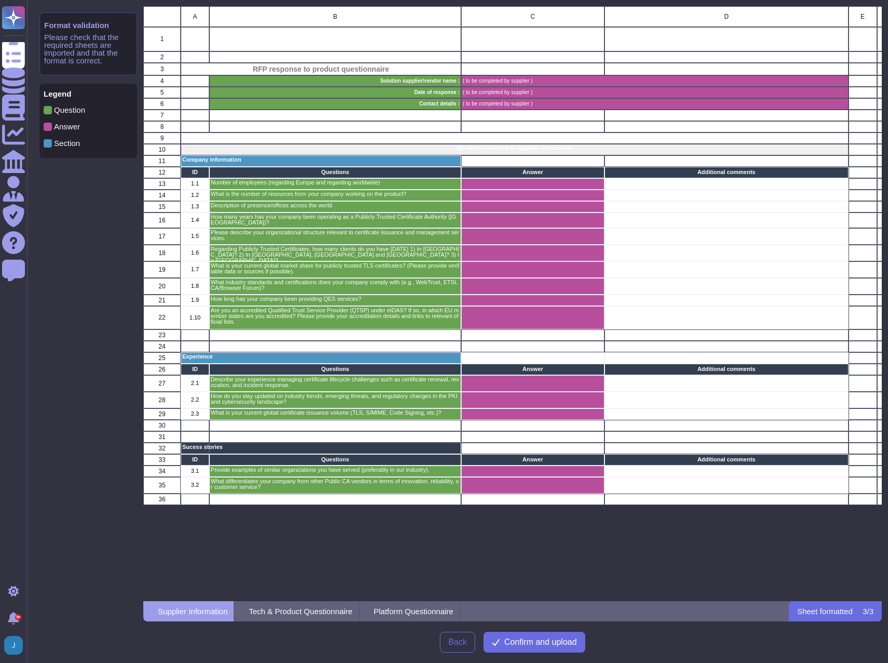
scroll to position [587, 731]
click at [546, 645] on span "Confirm and upload" at bounding box center [540, 642] width 73 height 8
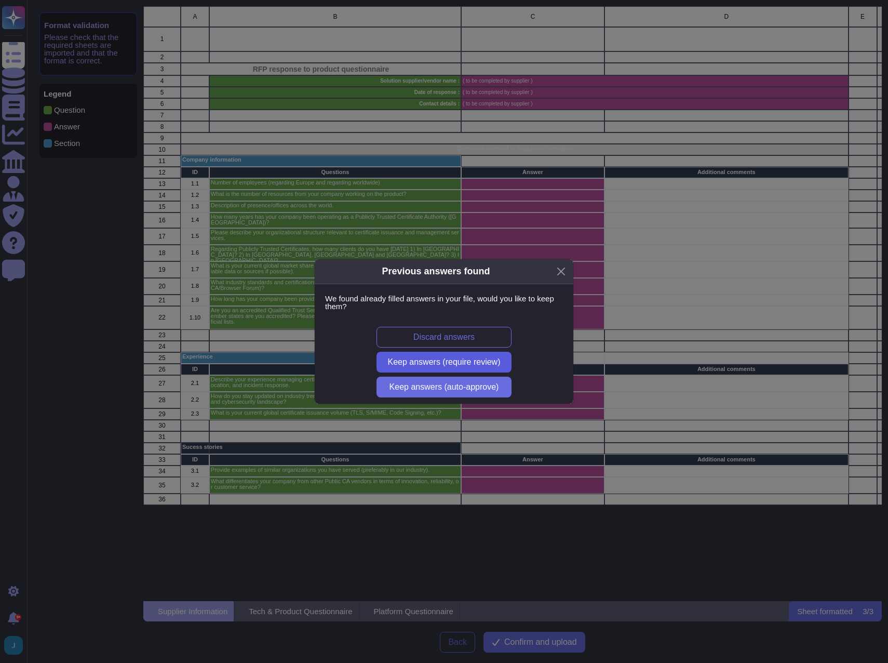
click at [438, 362] on span "Keep answers (require review)" at bounding box center [444, 362] width 113 height 8
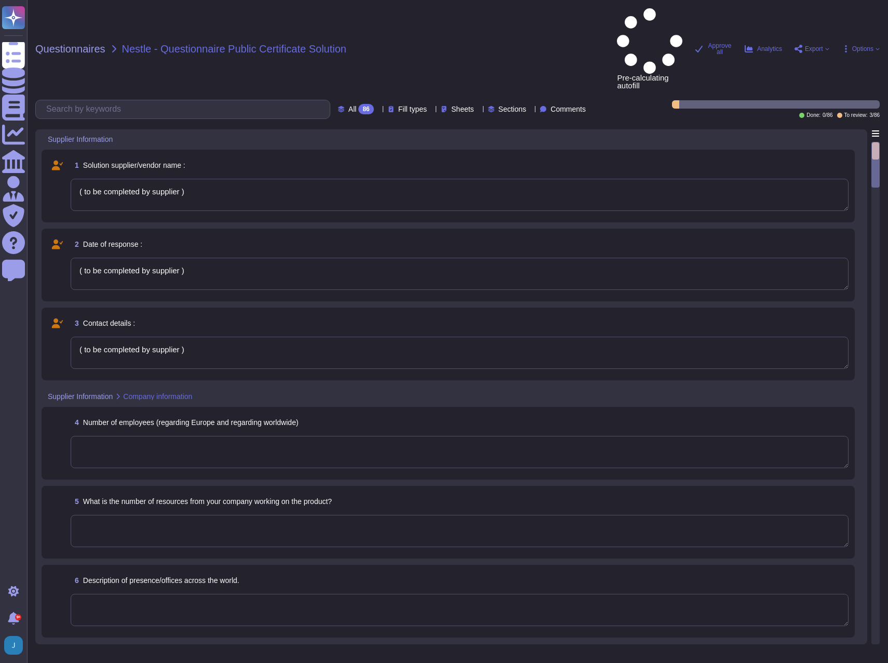
type textarea "( to be completed by supplier )"
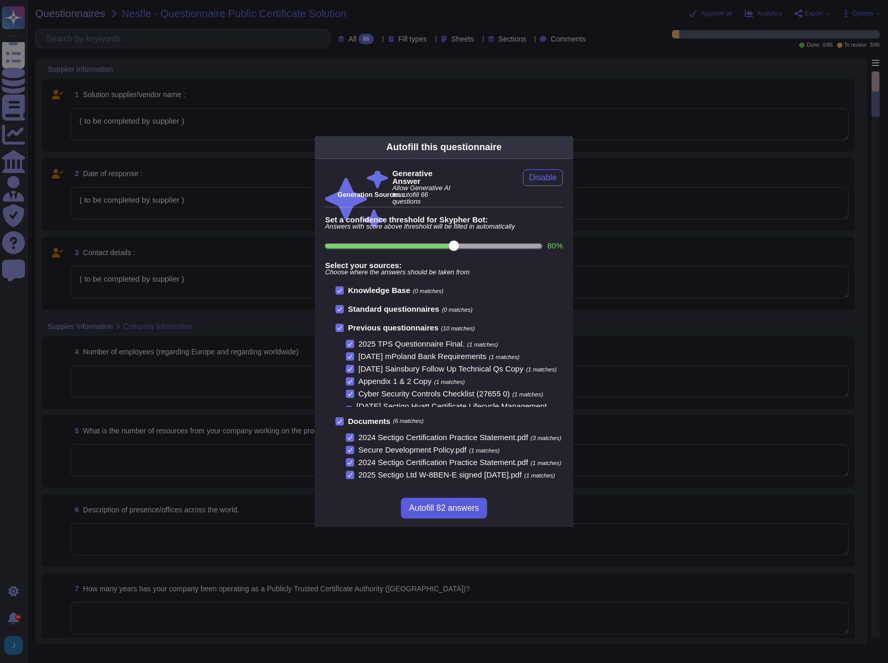
click at [426, 512] on span "Autofill 82 answers" at bounding box center [444, 508] width 70 height 8
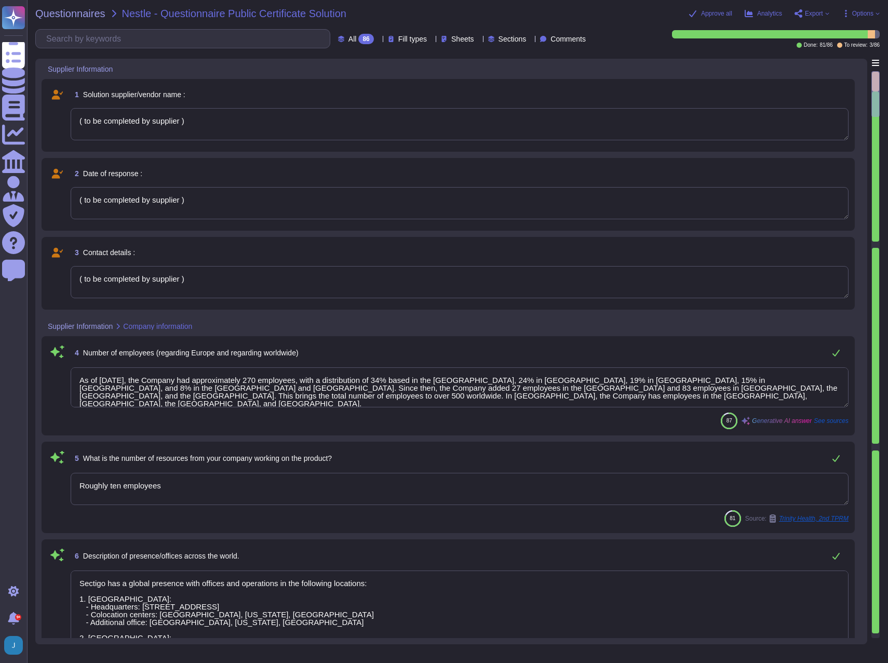
type textarea "As of [DATE], the Company had approximately 270 employees, with a distribution …"
type textarea "Roughly ten employees"
type textarea "Sectigo has a global presence with offices and operations in the following loca…"
type textarea "Sectigo has been providing public certificate issuing services for more than 25…"
click at [72, 13] on span "Questionnaires" at bounding box center [70, 13] width 70 height 10
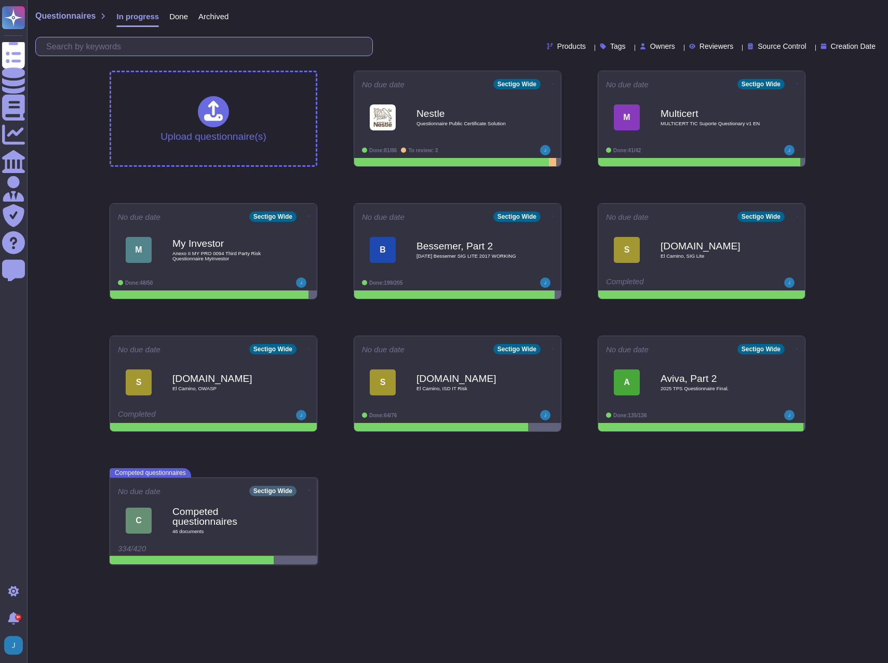
click at [156, 49] on input "text" at bounding box center [206, 46] width 331 height 18
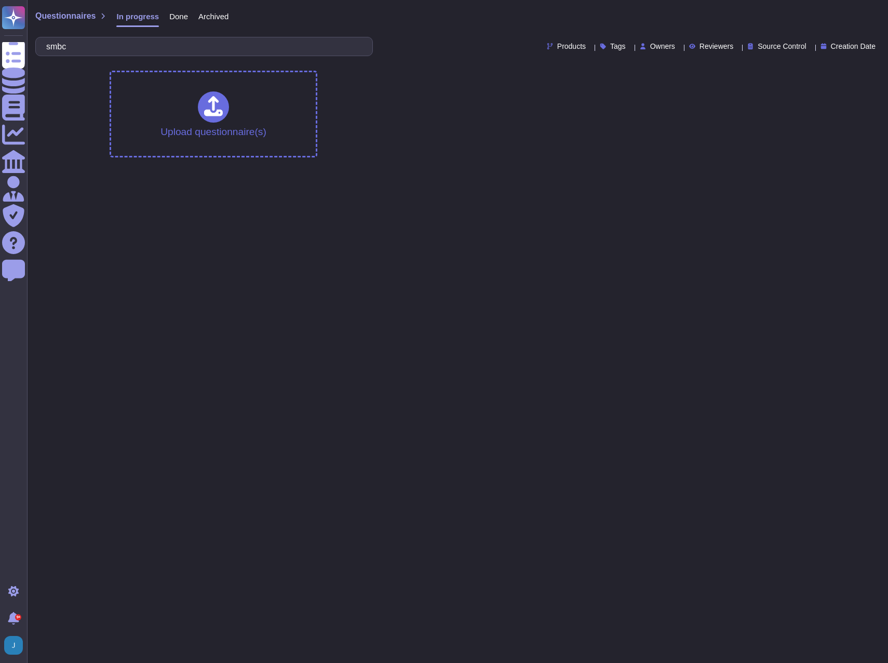
type input "smbc"
click at [170, 19] on span "Done" at bounding box center [178, 16] width 19 height 8
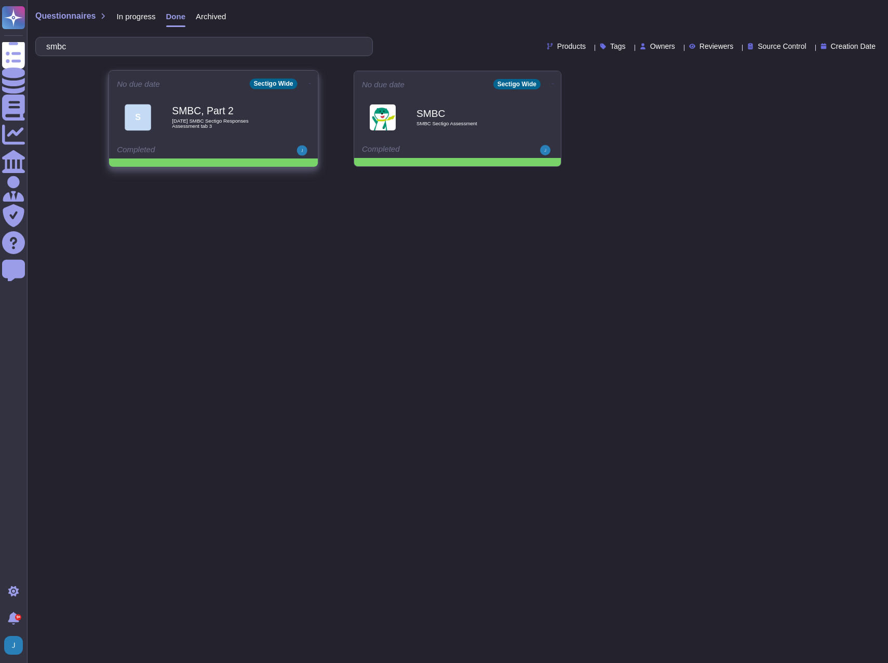
click at [182, 101] on div "SMBC, Part 2 2025 09 22 SMBC Sectigo Responses Assessment tab 3" at bounding box center [224, 117] width 105 height 42
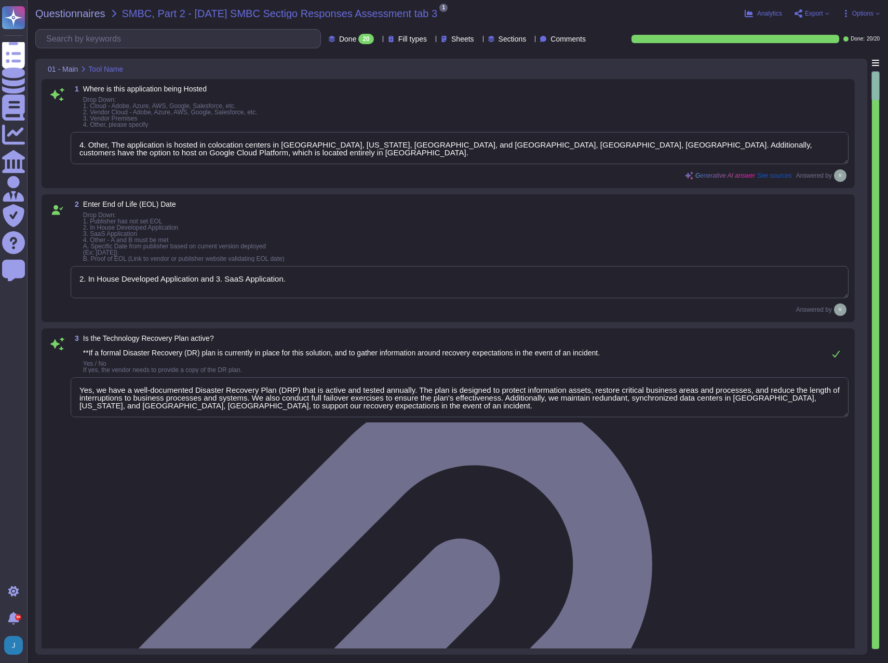
type textarea "4. Other, The application is hosted in colocation centers in [GEOGRAPHIC_DATA],…"
type textarea "2. In House Developed Application and 3. SaaS Application."
type textarea "Yes, we have a well-documented Disaster Recovery Plan (DRP) that is active and …"
type textarea "3. 2 hrs, 4 hrs, 8, 9, 12, 16, 20, 24, 72 hrs. The Recovery Time Objective (RTO…"
type textarea "4. 1 hr. The specified Recovery Point Objective (RPO) duration is under one hou…"
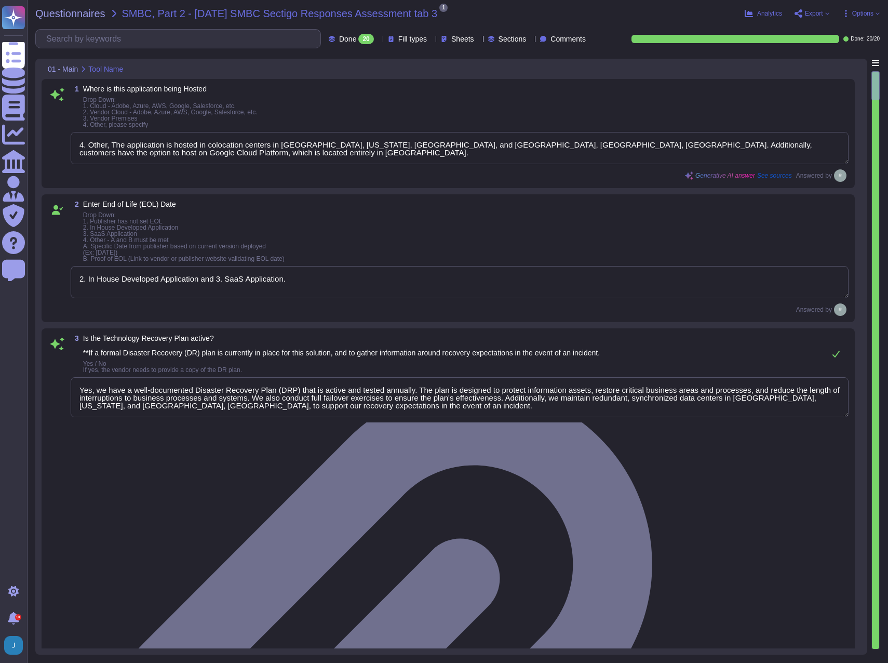
type textarea "Yes, the solution is deployed across multiple regions. Specifically, it is depl…"
click at [810, 15] on span "Export" at bounding box center [814, 13] width 18 height 6
click at [814, 50] on div "Copy link Download" at bounding box center [835, 59] width 83 height 80
click at [814, 62] on icon at bounding box center [816, 77] width 26 height 30
click at [58, 11] on span "Questionnaires" at bounding box center [70, 13] width 70 height 10
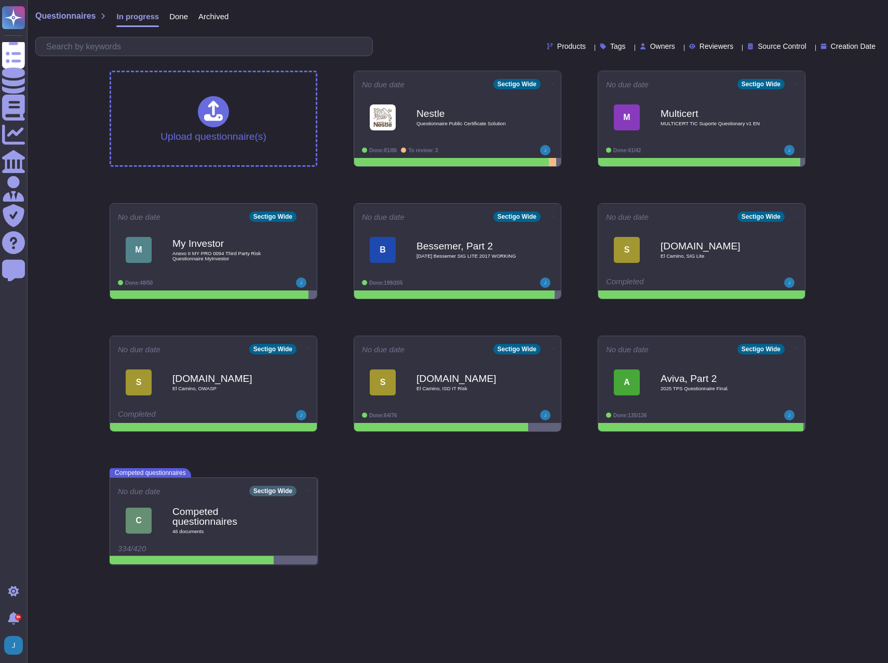
click at [180, 36] on div "Questionnaires In progress Done Archived Products Tags Owners Reviewers Source …" at bounding box center [457, 31] width 861 height 62
click at [174, 45] on input "text" at bounding box center [206, 46] width 331 height 18
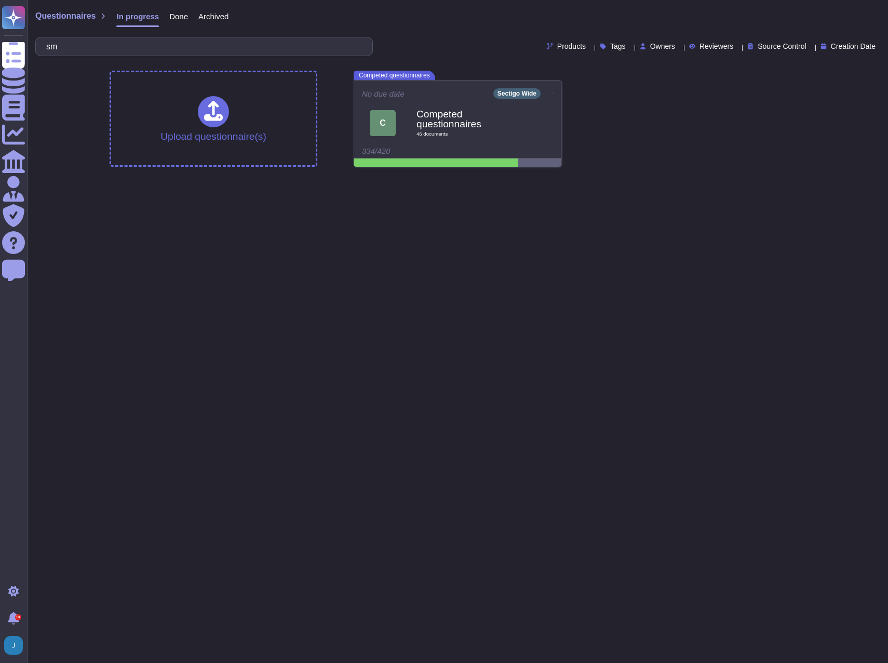
type input "sm"
click at [178, 17] on span "Done" at bounding box center [178, 16] width 19 height 8
